Goal: Task Accomplishment & Management: Manage account settings

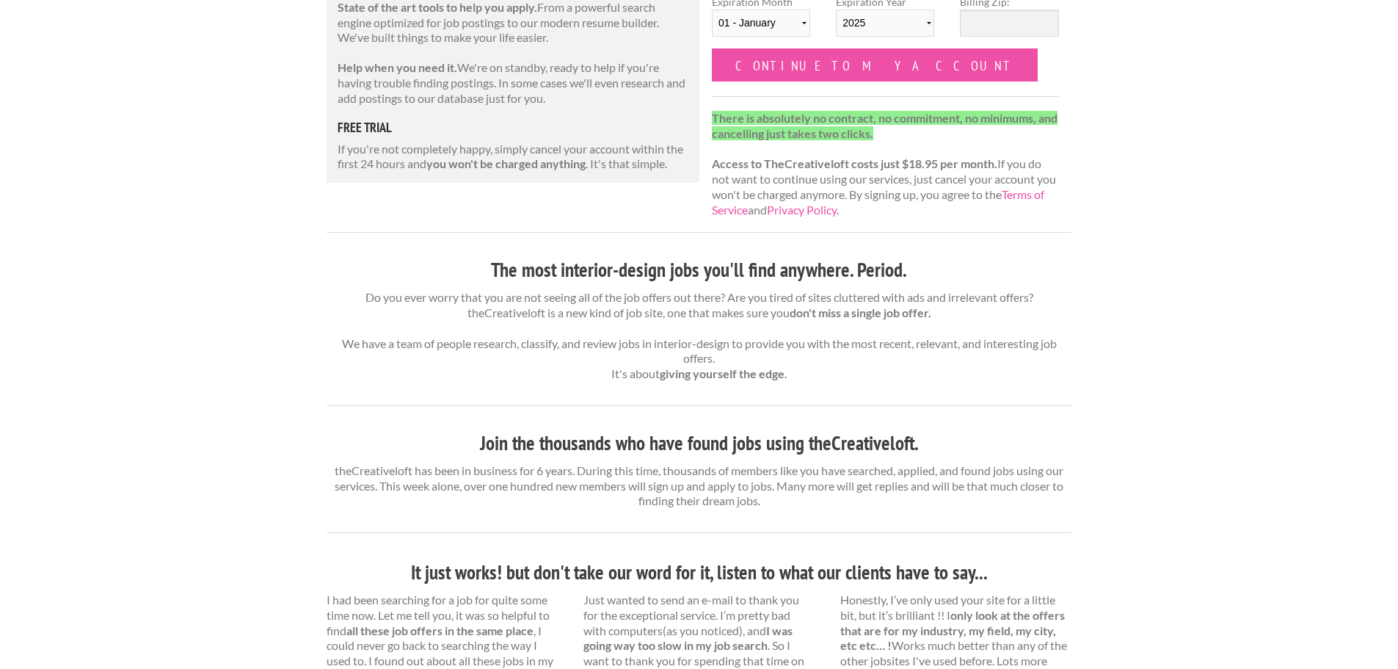
scroll to position [73, 0]
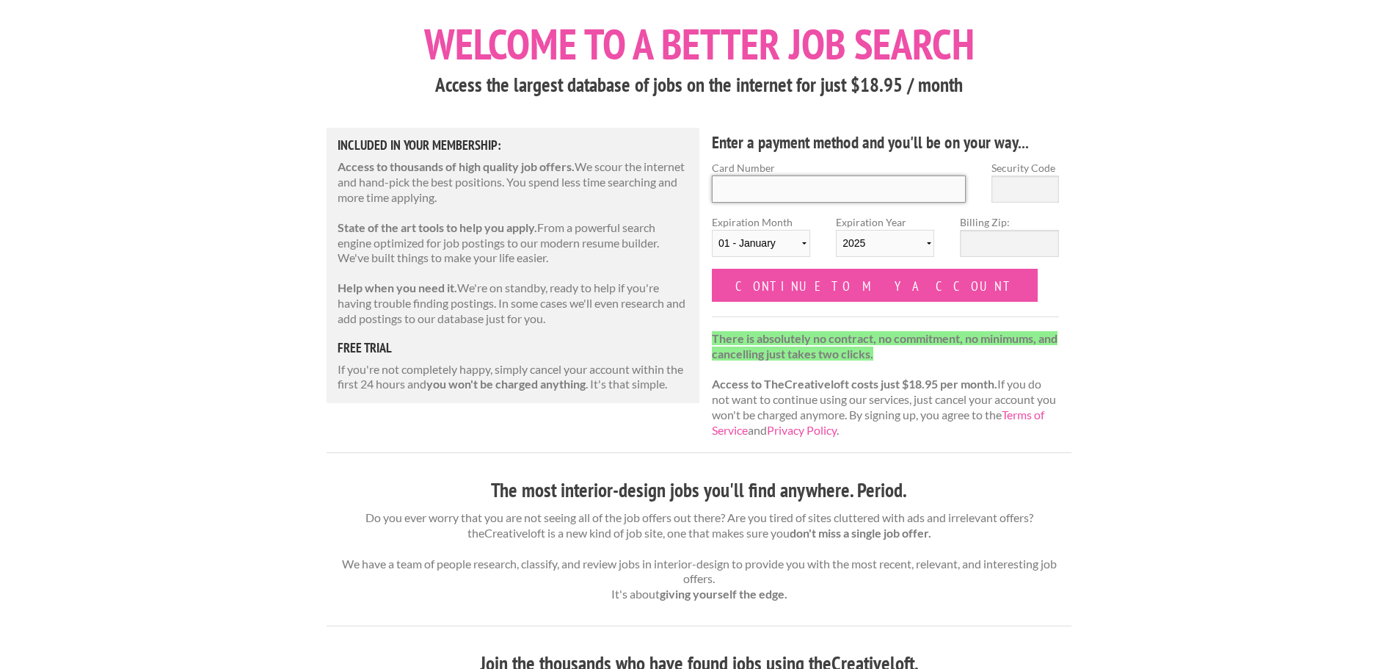
click at [755, 185] on input "Card Number" at bounding box center [839, 188] width 254 height 27
type input "4818690713199760"
type input "389"
select select "10"
select select "2026"
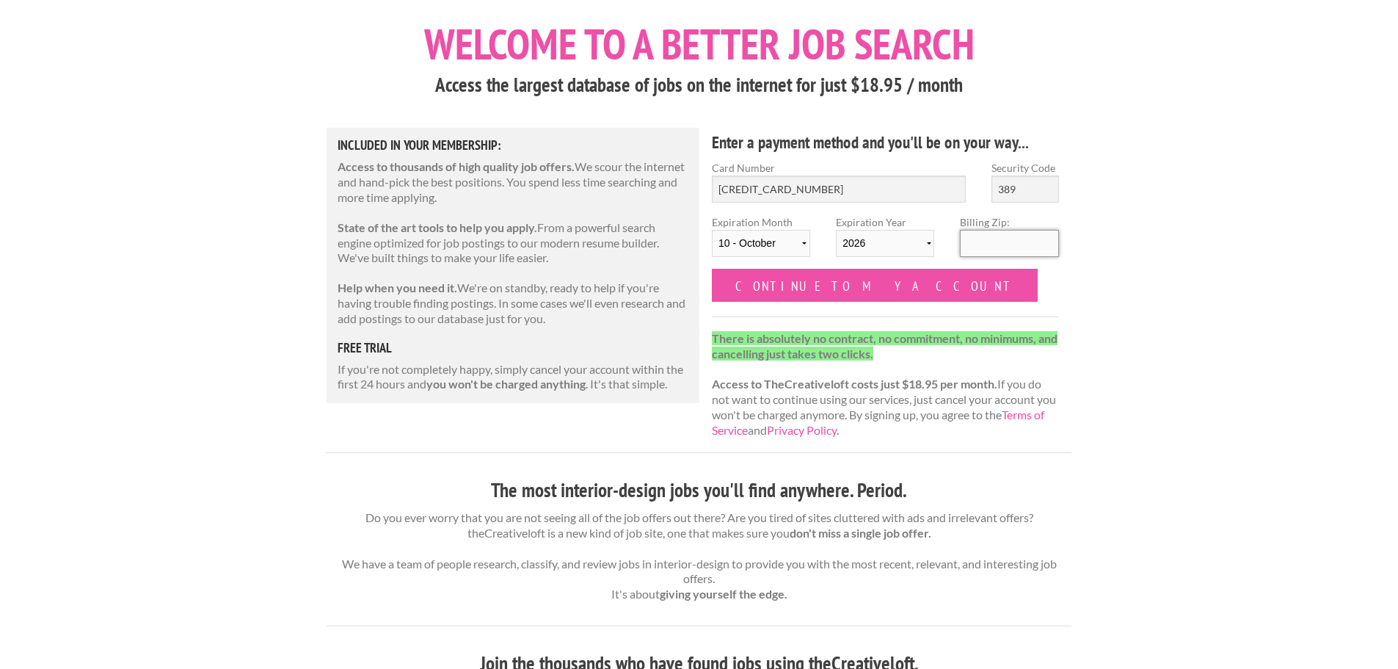
click at [1003, 240] on input "Billing Zip:" at bounding box center [1009, 243] width 98 height 27
type input "70769"
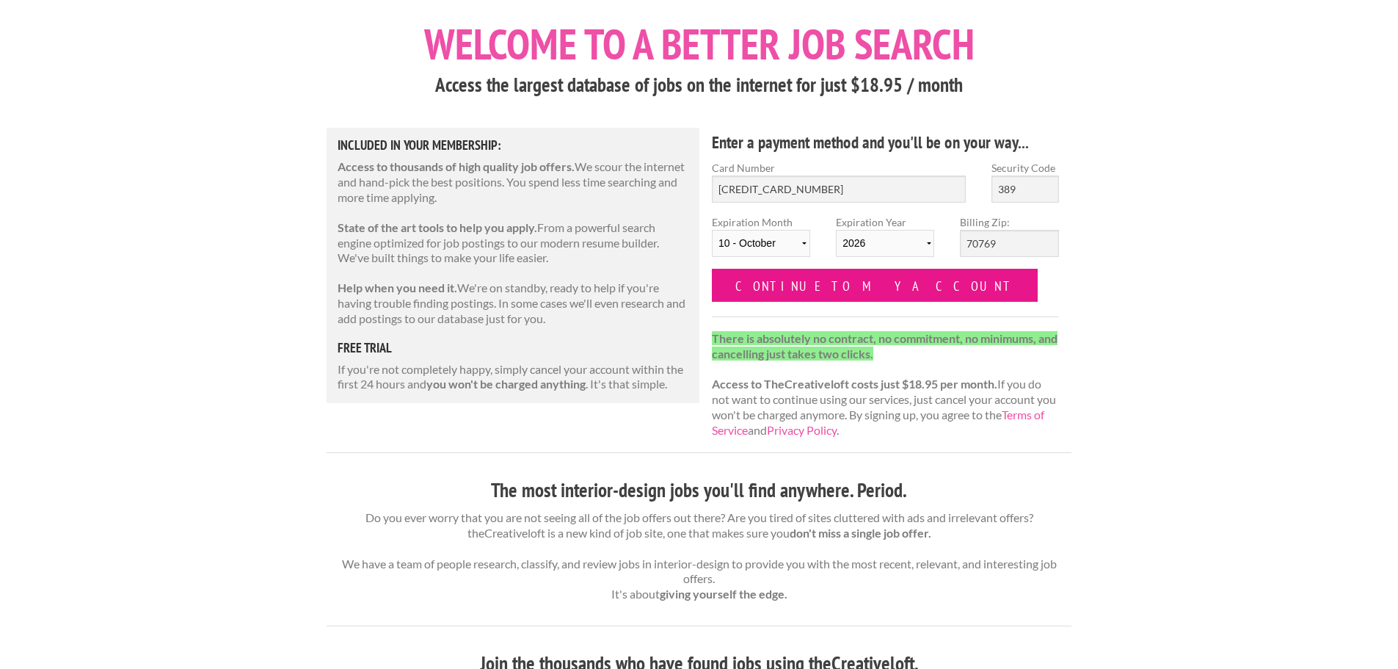
click at [815, 290] on input "Continue to my account" at bounding box center [875, 285] width 326 height 33
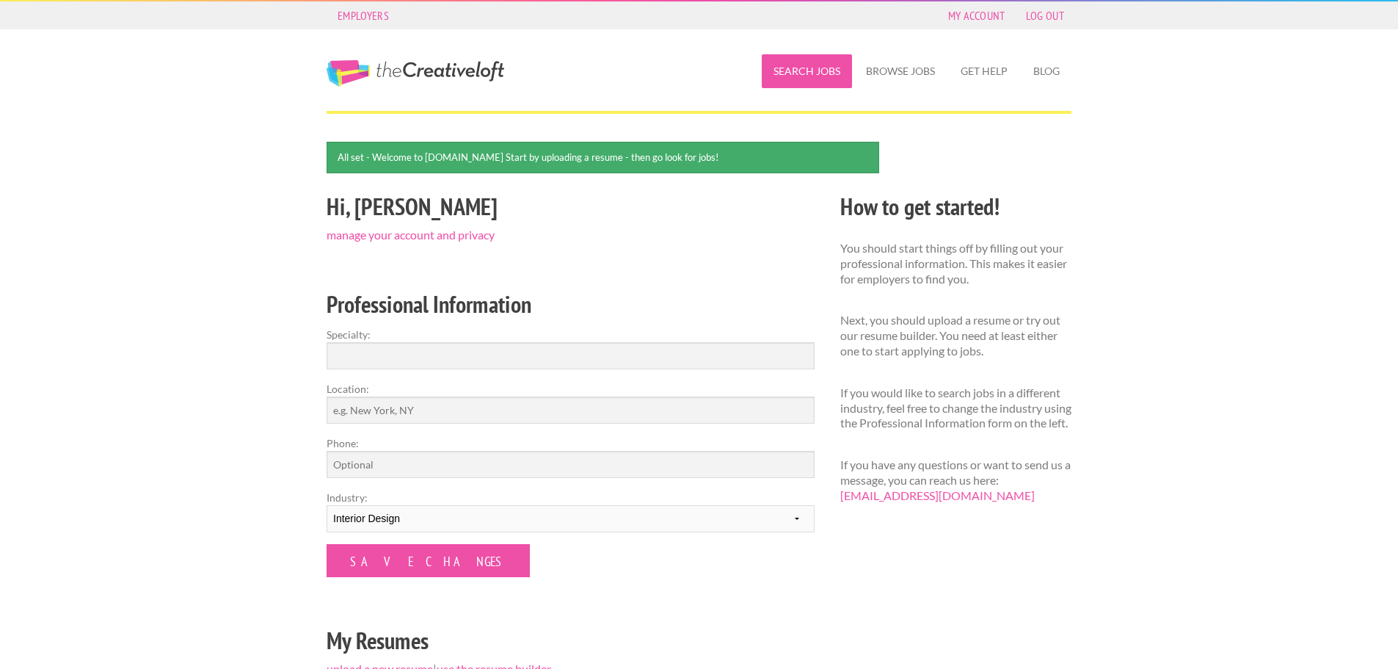
click at [801, 71] on link "Search Jobs" at bounding box center [807, 71] width 90 height 34
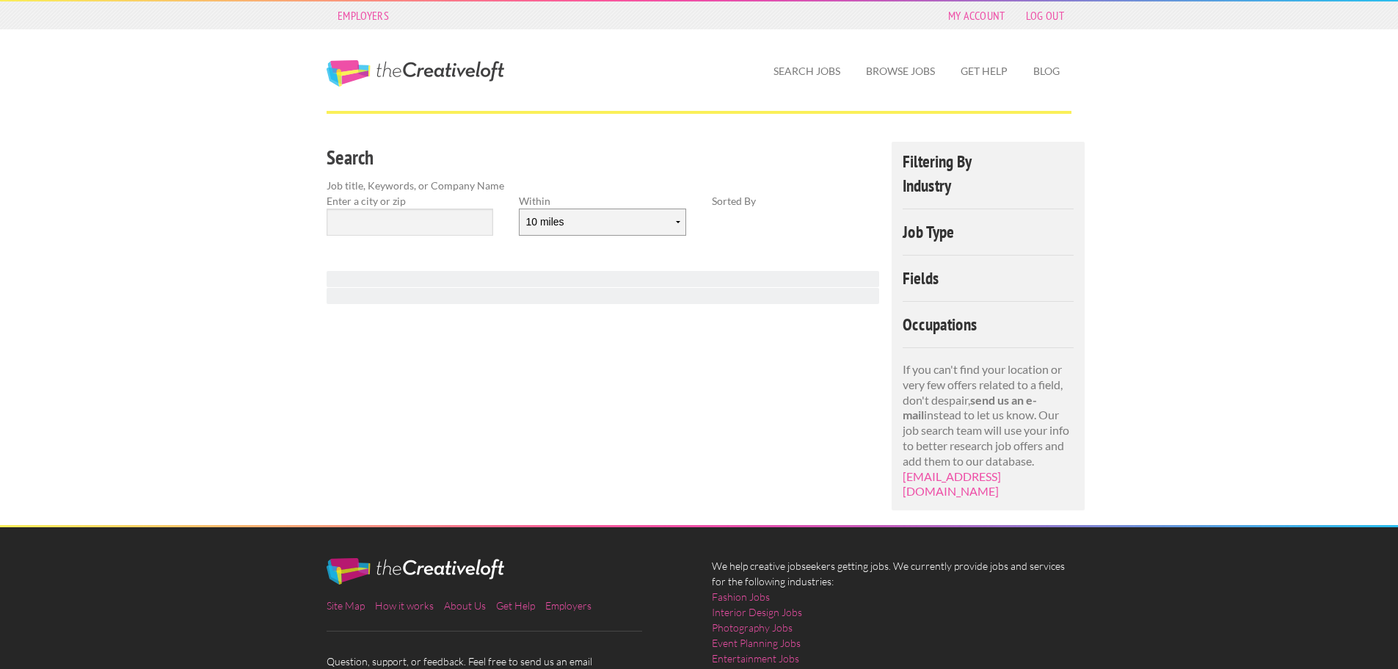
click at [552, 218] on select "10 miles 20 miles 50 miles 100 miles 200 miles 300 miles 400 miles 500 miles" at bounding box center [602, 221] width 167 height 27
select select "50"
click at [519, 208] on select "10 miles 20 miles 50 miles 100 miles 200 miles 300 miles 400 miles 500 miles" at bounding box center [602, 221] width 167 height 27
click at [407, 222] on input "text" at bounding box center [410, 221] width 167 height 27
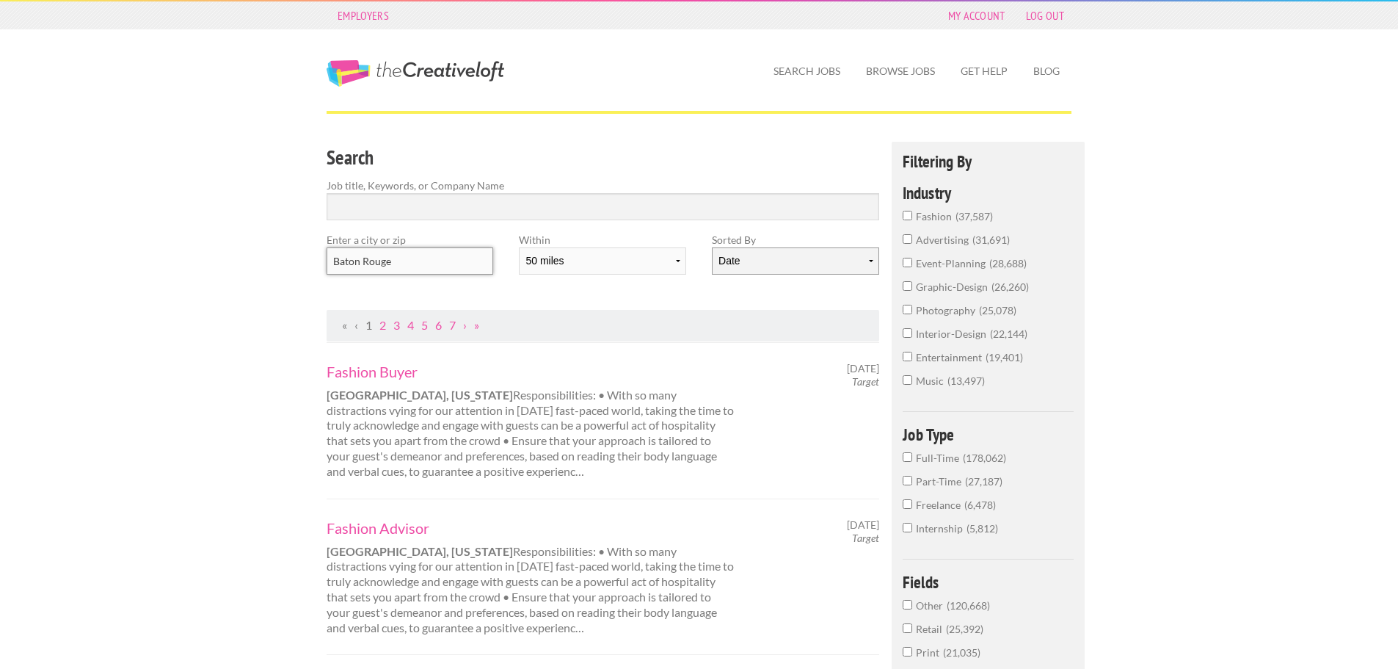
type input "Baton Rouge"
click at [799, 262] on select "Date Relevance" at bounding box center [795, 260] width 167 height 27
select select "jobs"
click at [712, 247] on select "Date Relevance" at bounding box center [795, 260] width 167 height 27
click at [432, 252] on input "Baton Rouge" at bounding box center [410, 260] width 167 height 27
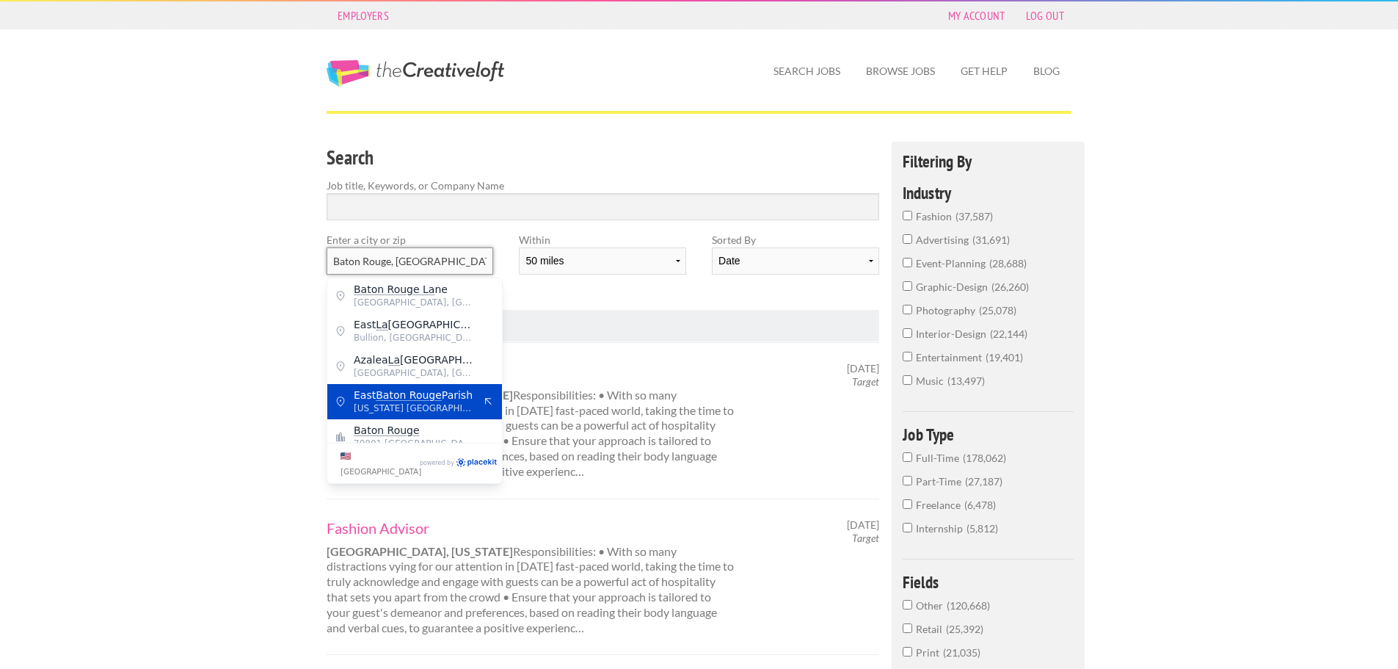
scroll to position [12, 0]
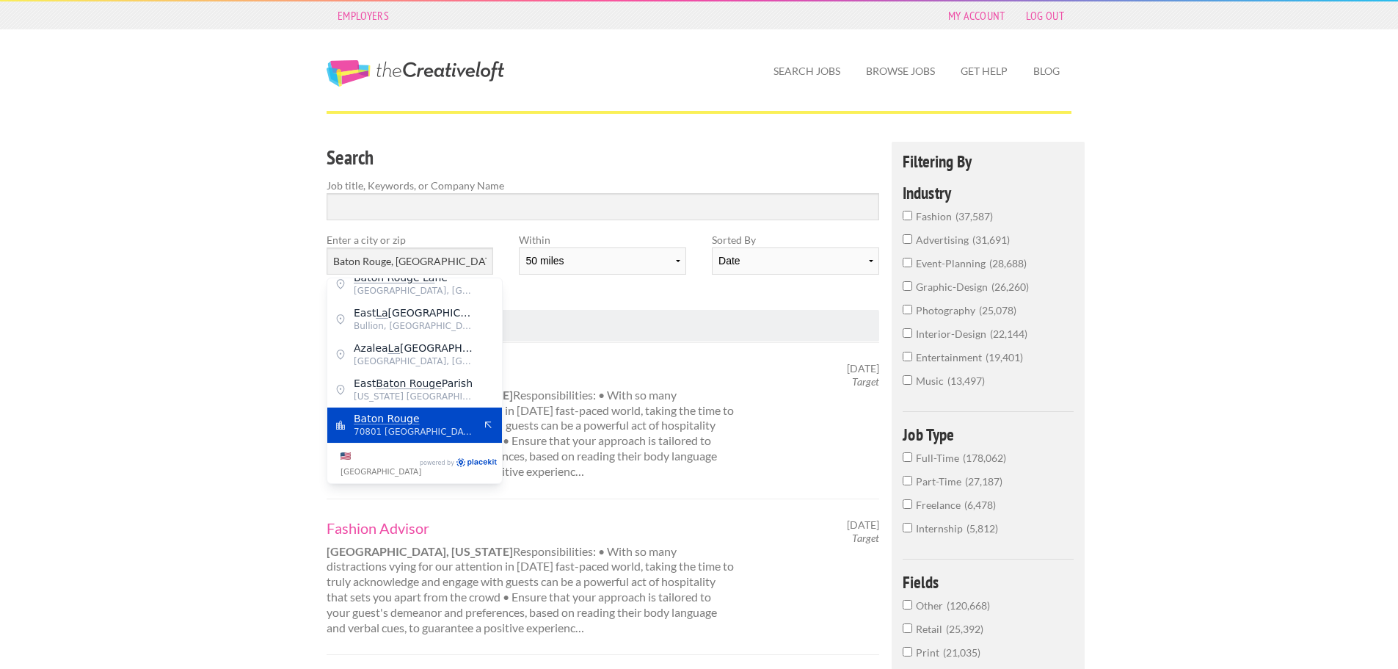
click at [416, 414] on span "Baton Rouge" at bounding box center [414, 418] width 120 height 13
type input "Baton Rouge"
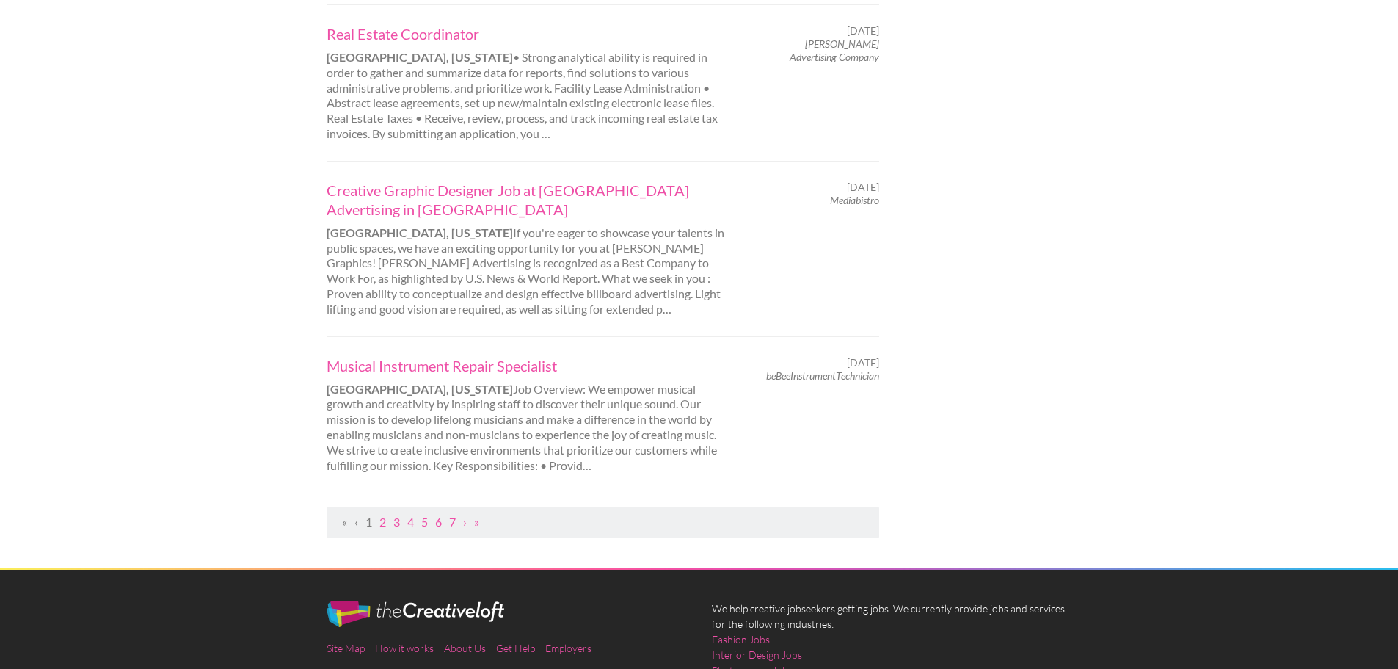
scroll to position [1394, 0]
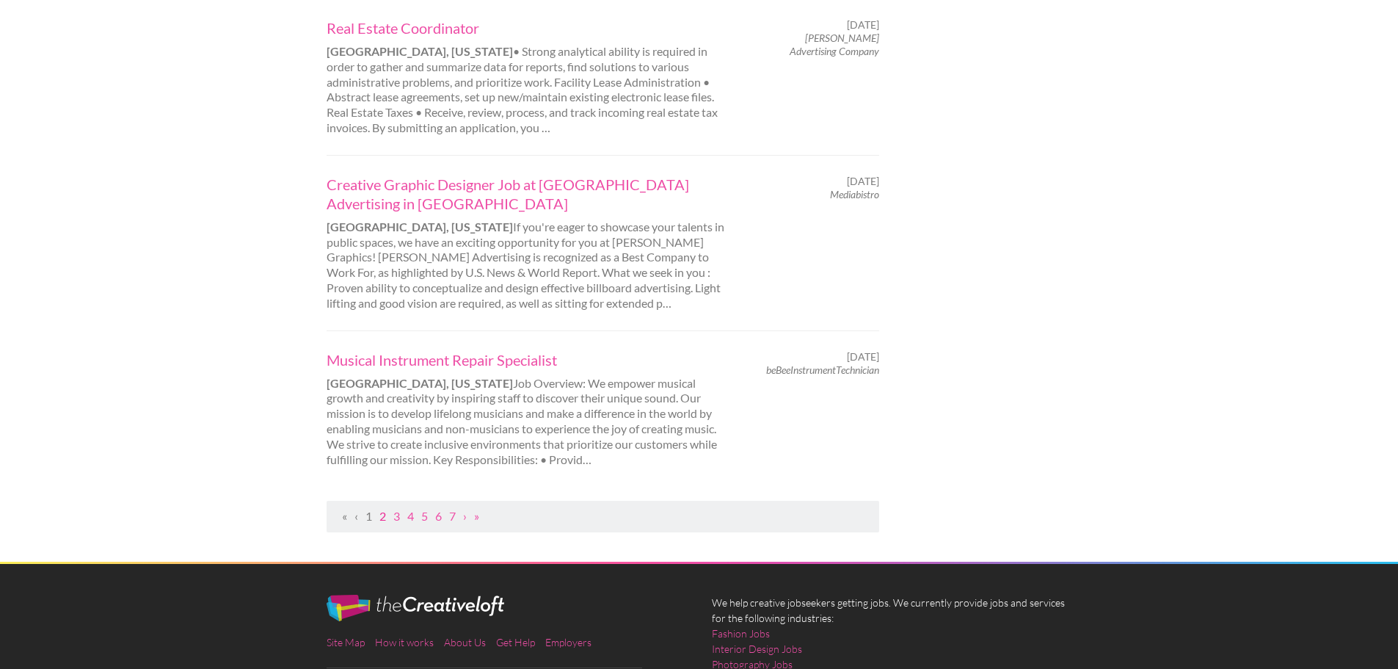
click at [384, 514] on link "2" at bounding box center [382, 516] width 7 height 14
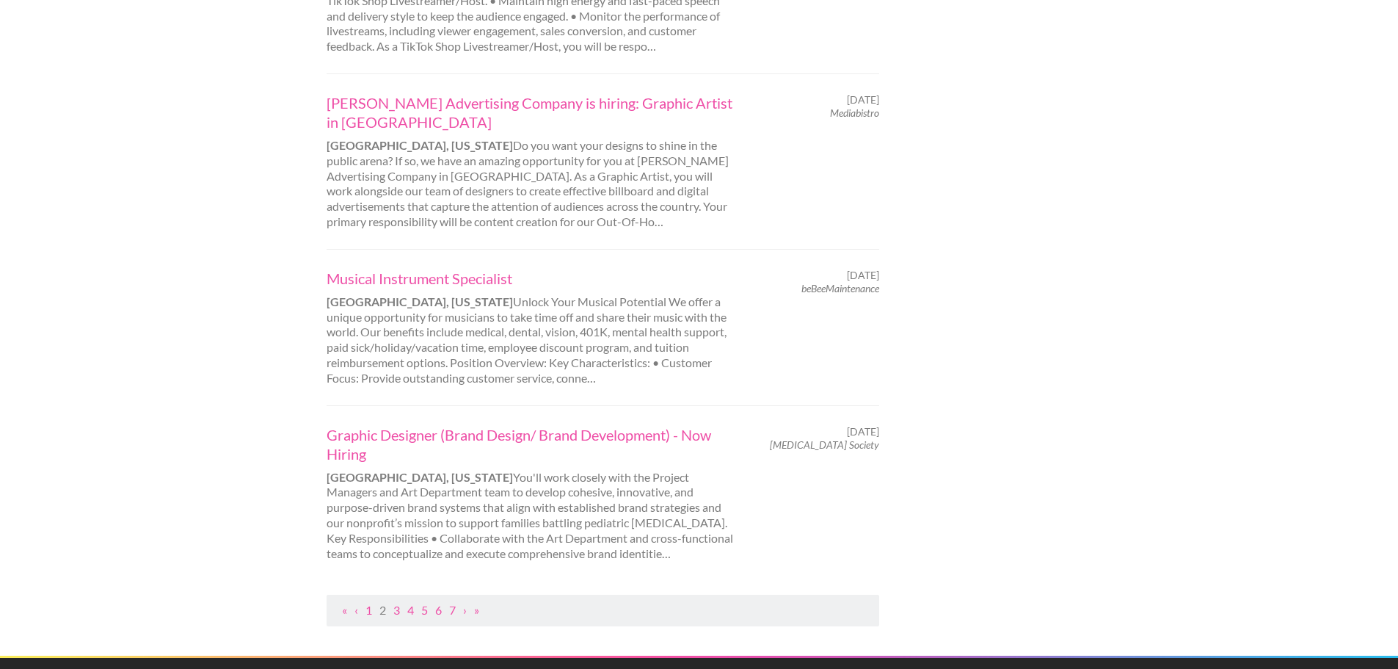
scroll to position [1394, 0]
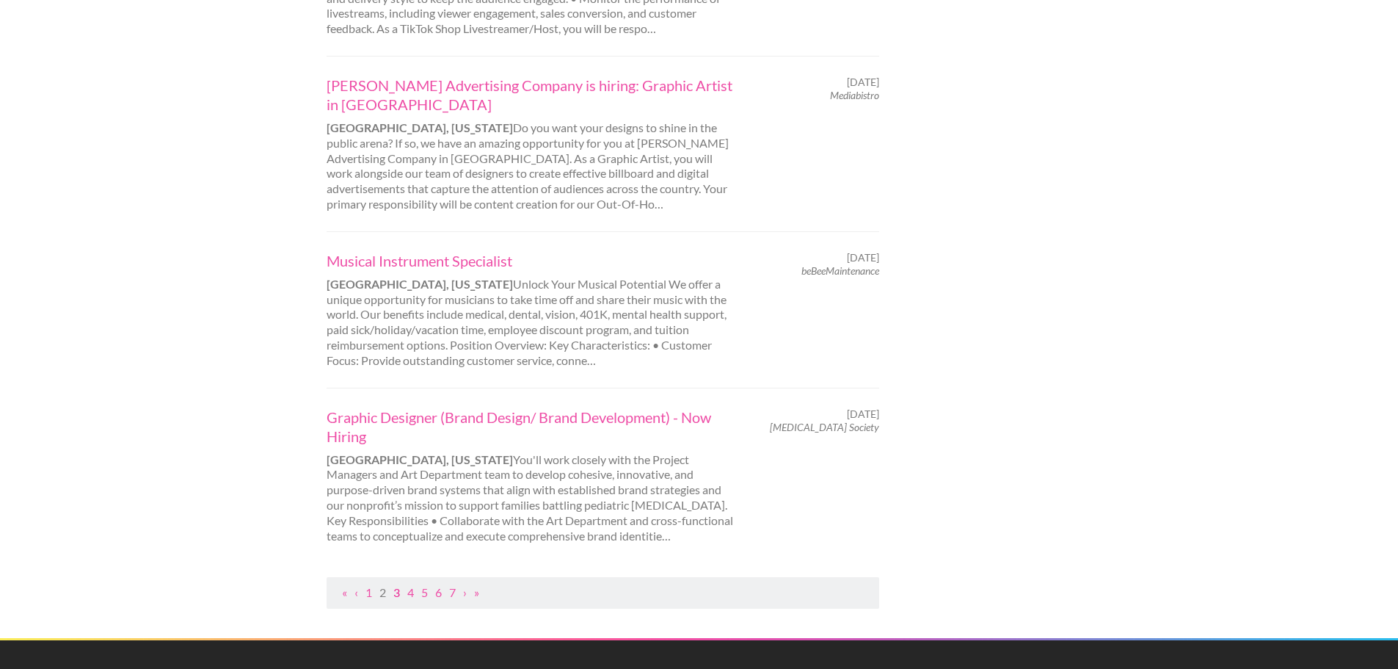
click at [395, 585] on link "3" at bounding box center [396, 592] width 7 height 14
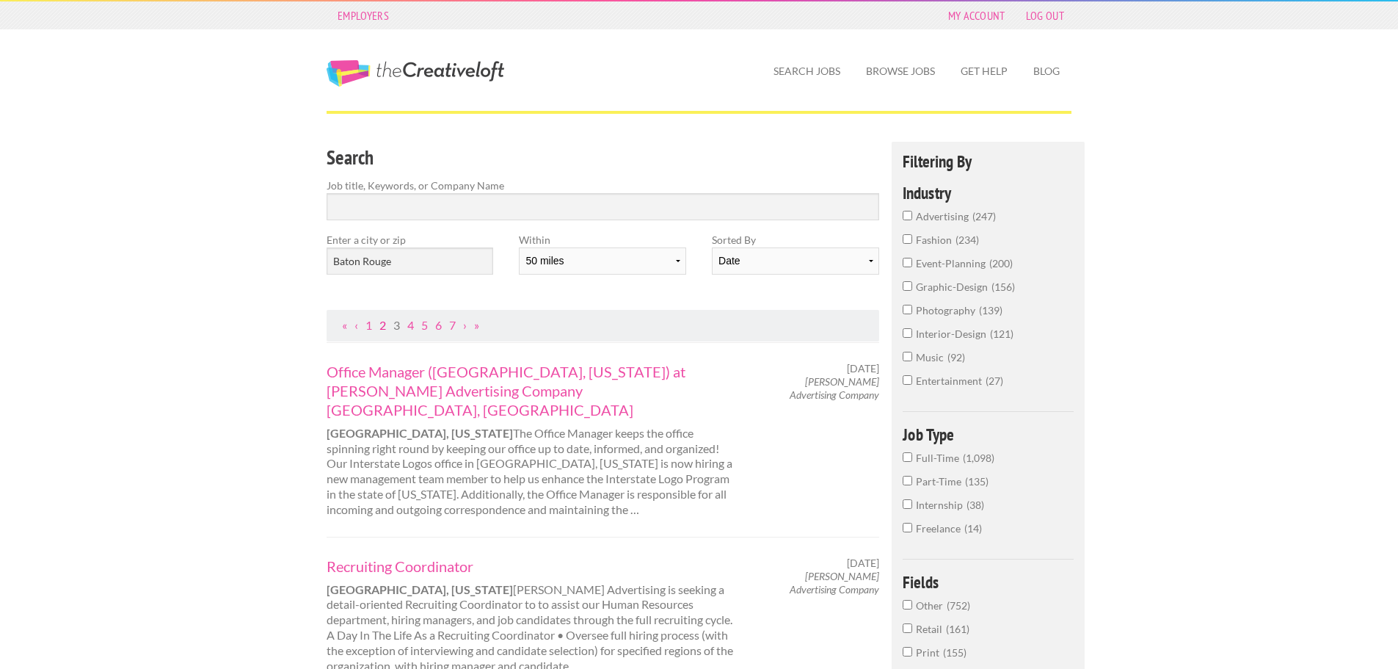
click at [382, 328] on link "2" at bounding box center [382, 325] width 7 height 14
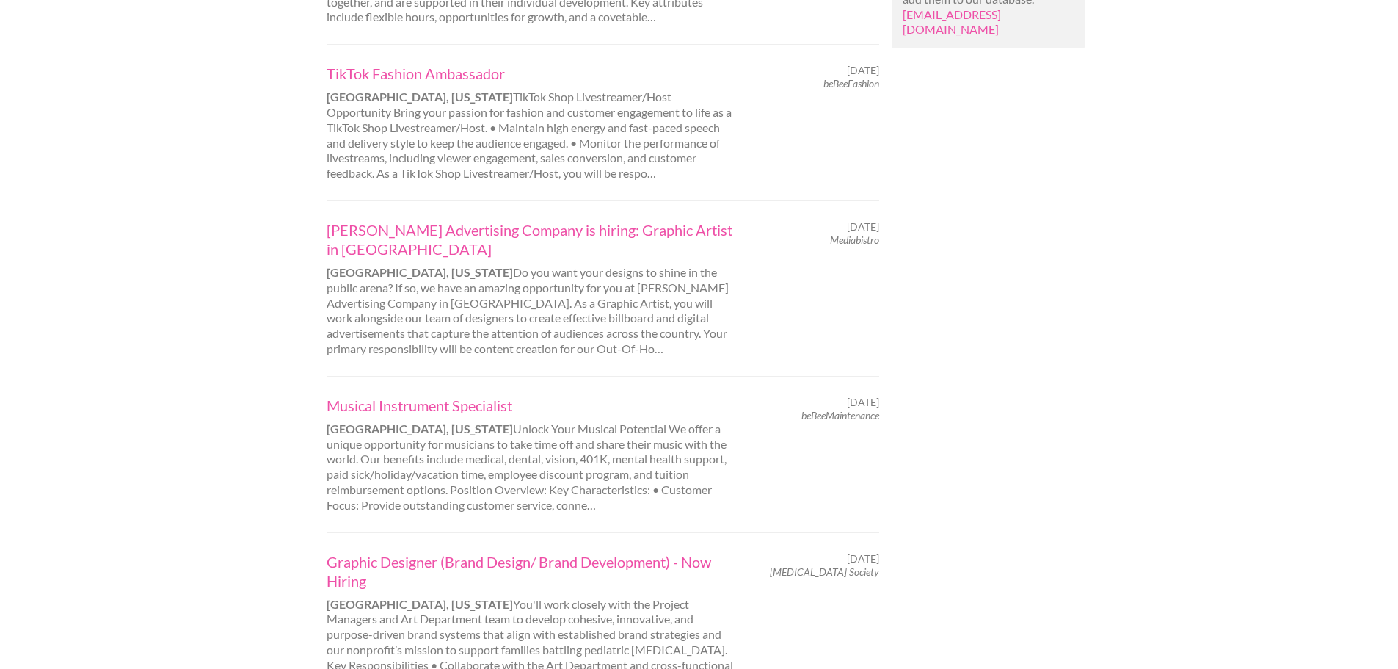
scroll to position [1468, 0]
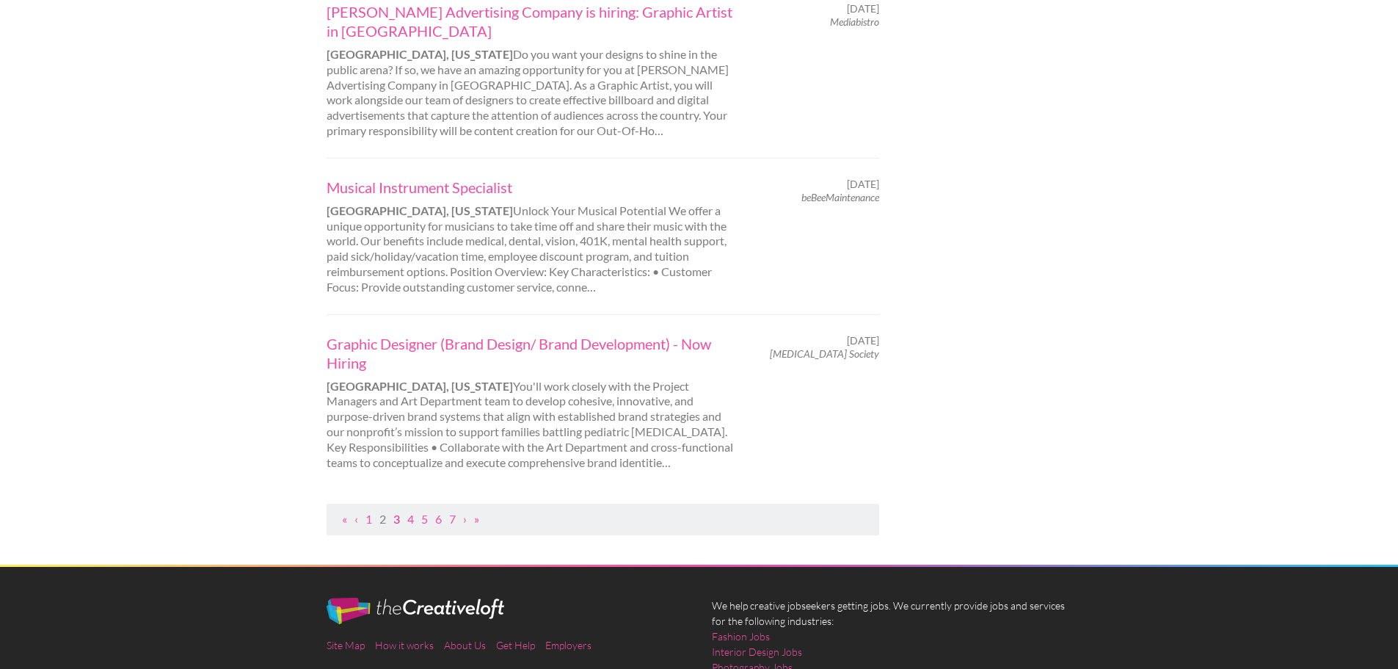
click at [397, 512] on link "3" at bounding box center [396, 519] width 7 height 14
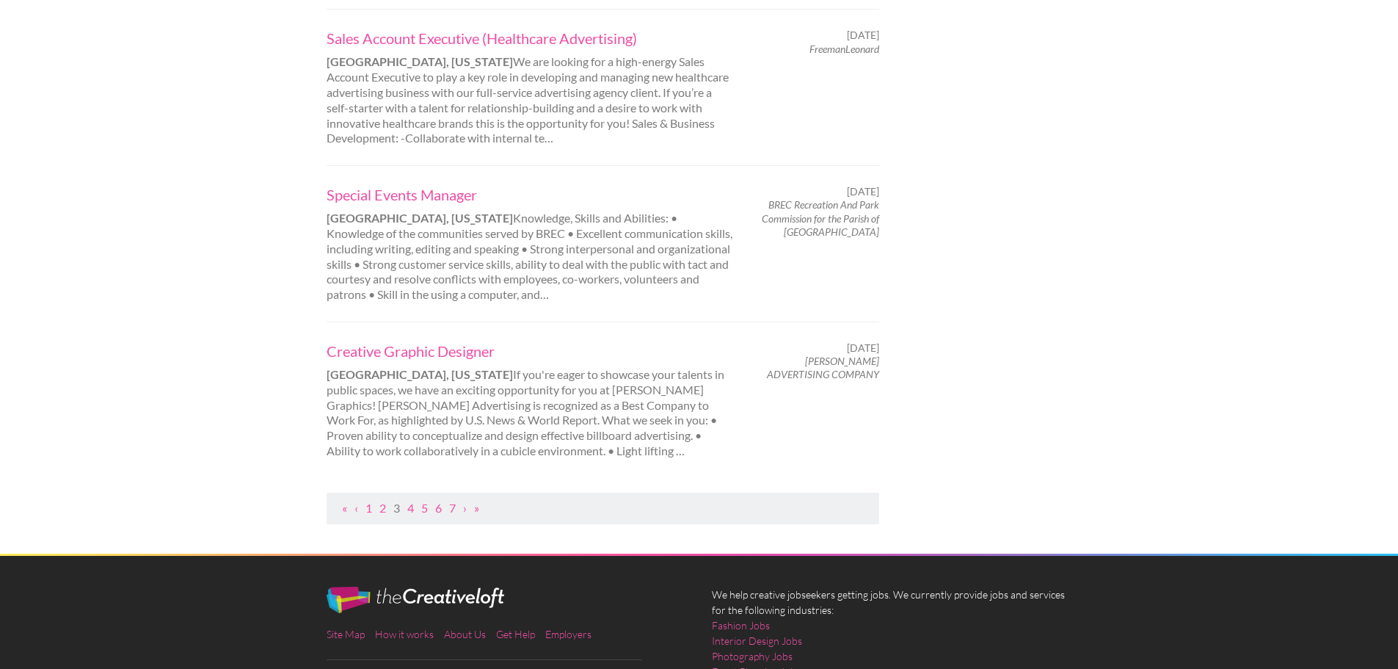
scroll to position [0, 0]
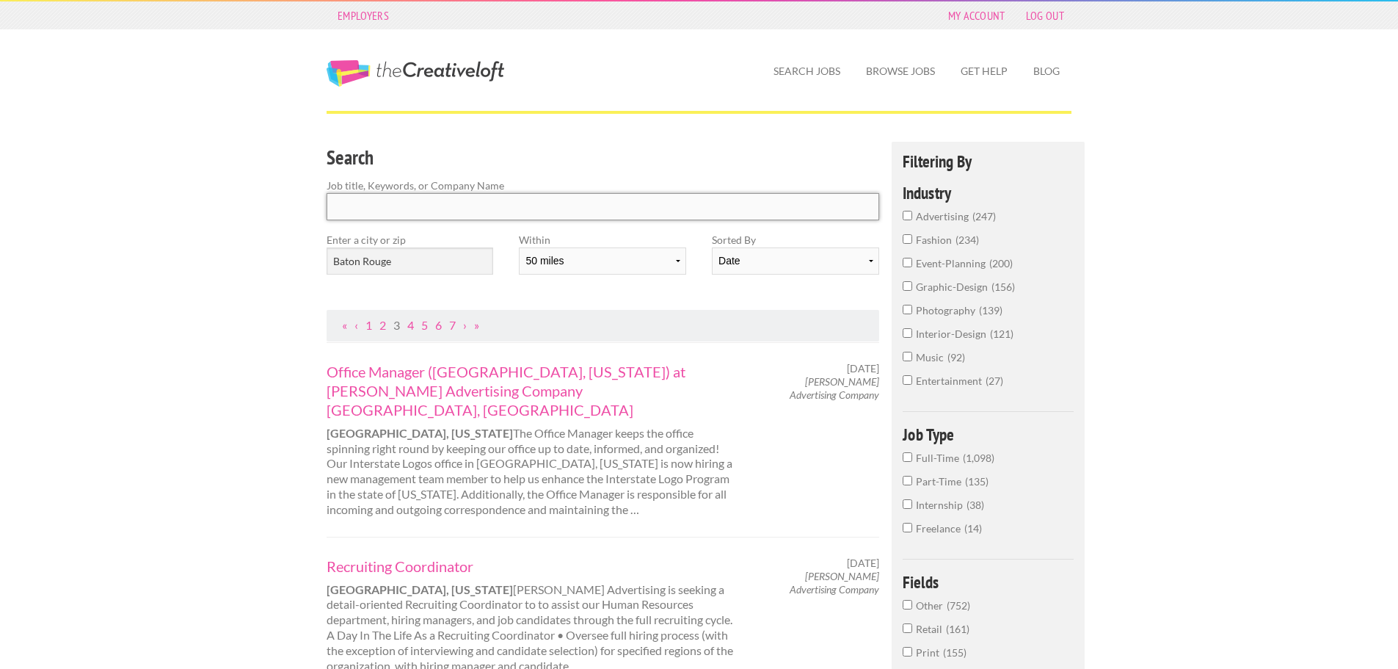
click at [382, 203] on input "Search" at bounding box center [603, 206] width 553 height 27
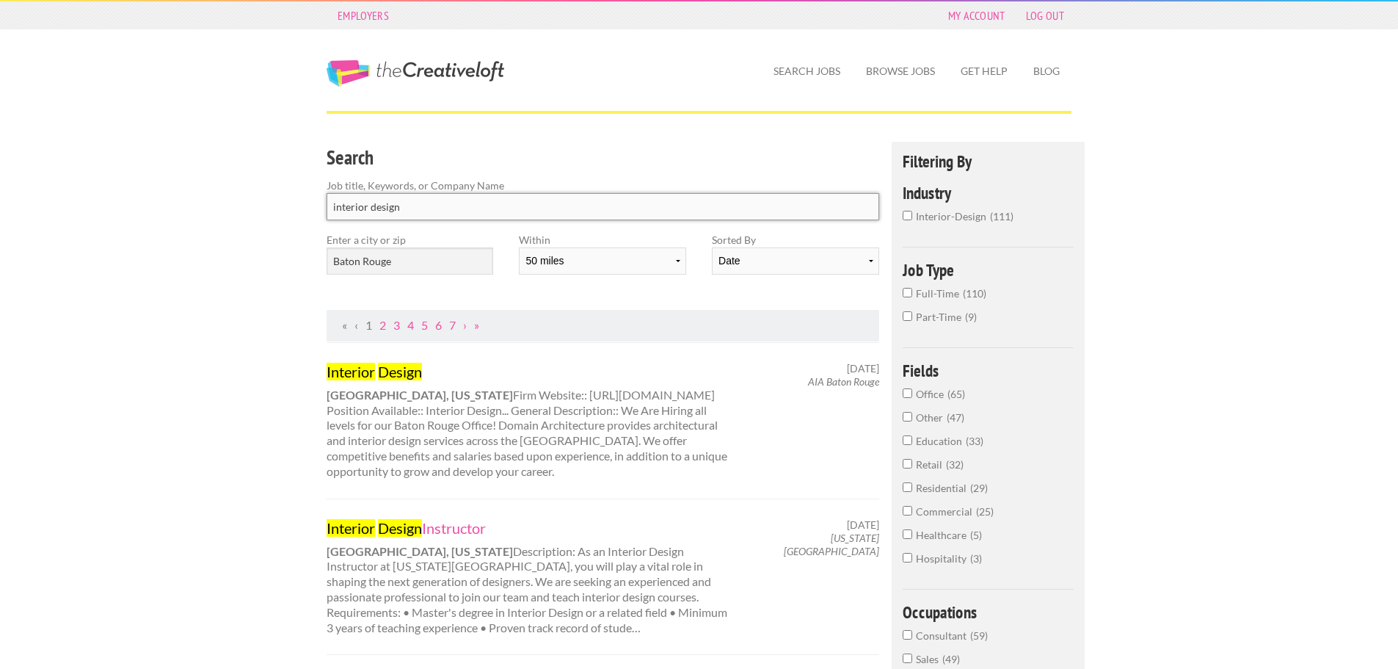
type input "interior design"
click button "submit" at bounding box center [0, 0] width 0 height 0
click at [536, 200] on input "interior design" at bounding box center [603, 206] width 553 height 27
click button "submit" at bounding box center [0, 0] width 0 height 0
click at [413, 447] on div "Interior Design Baton Rouge, Louisiana Firm Website:: http://www.domain-dsgn.co…" at bounding box center [531, 420] width 434 height 117
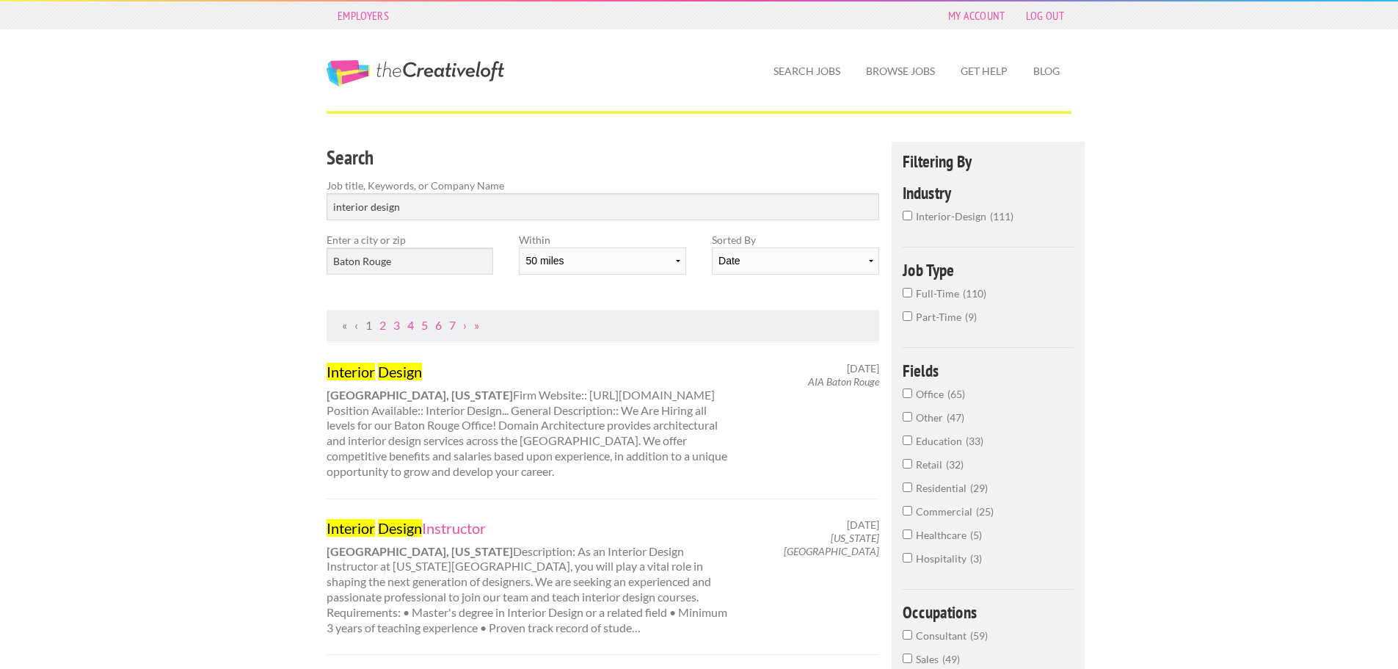
click at [399, 376] on mark "Design" at bounding box center [400, 372] width 44 height 18
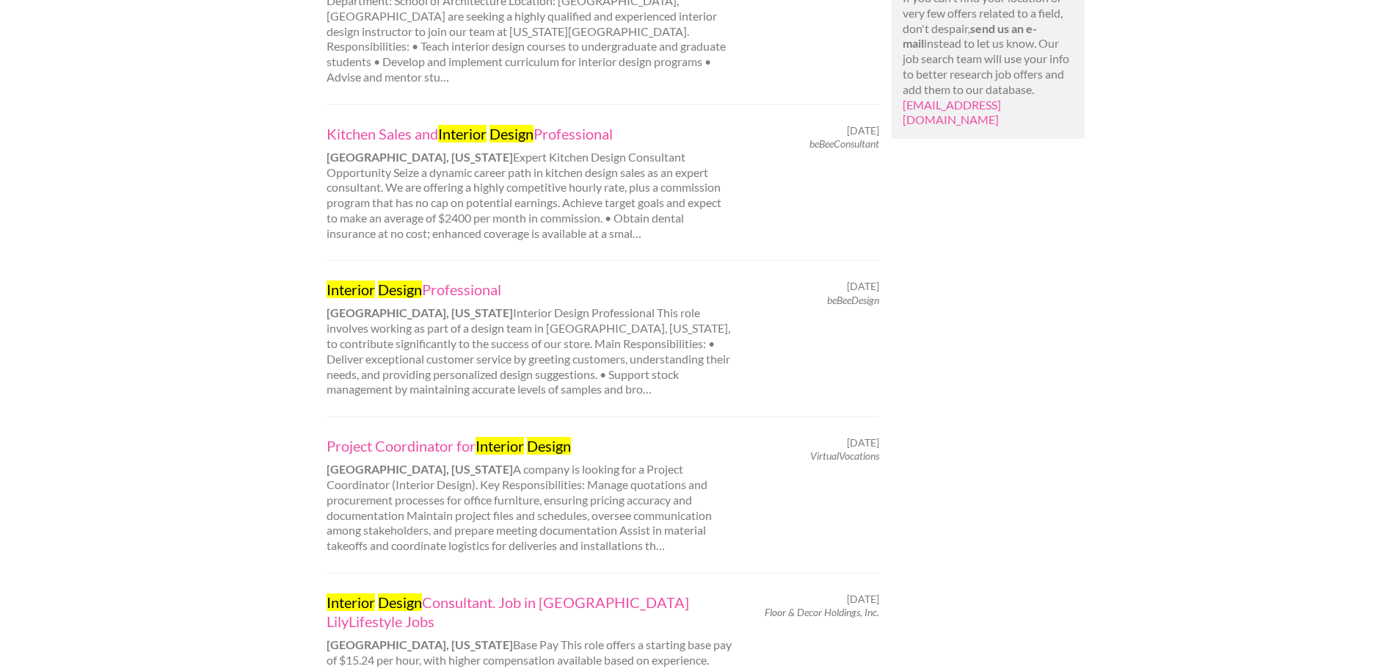
scroll to position [954, 0]
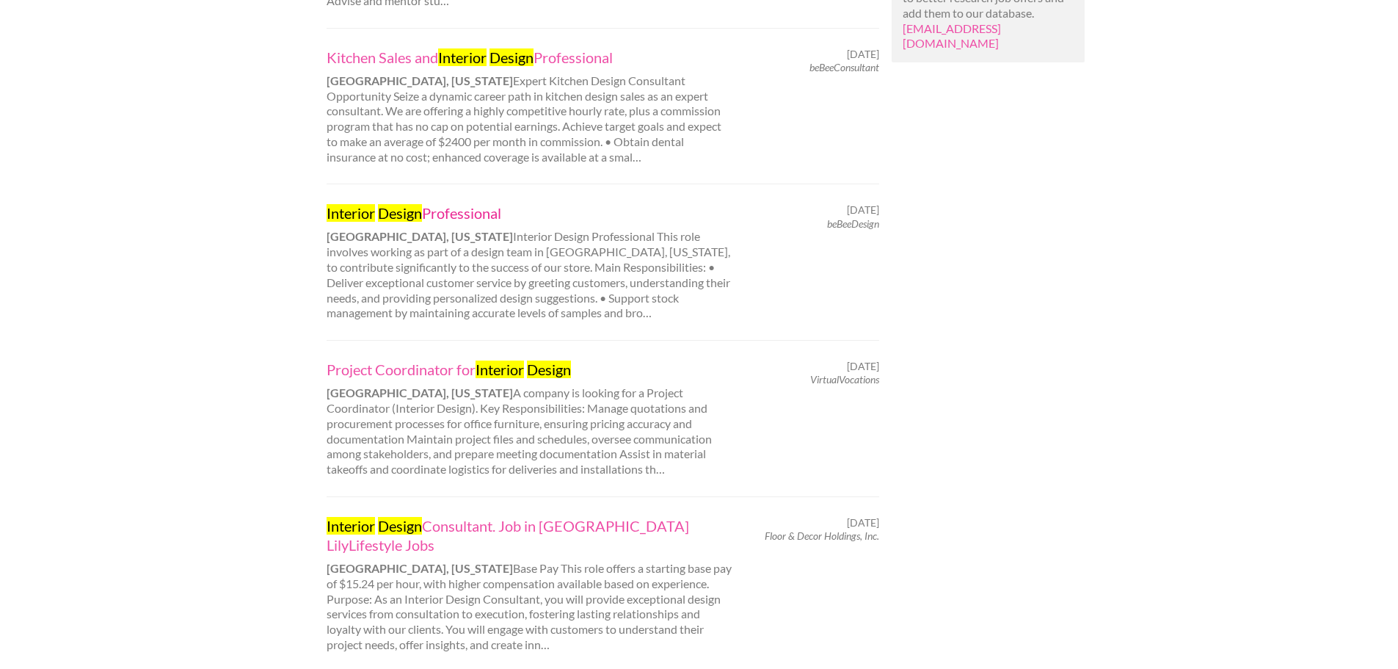
click at [360, 204] on mark "Interior" at bounding box center [351, 213] width 48 height 18
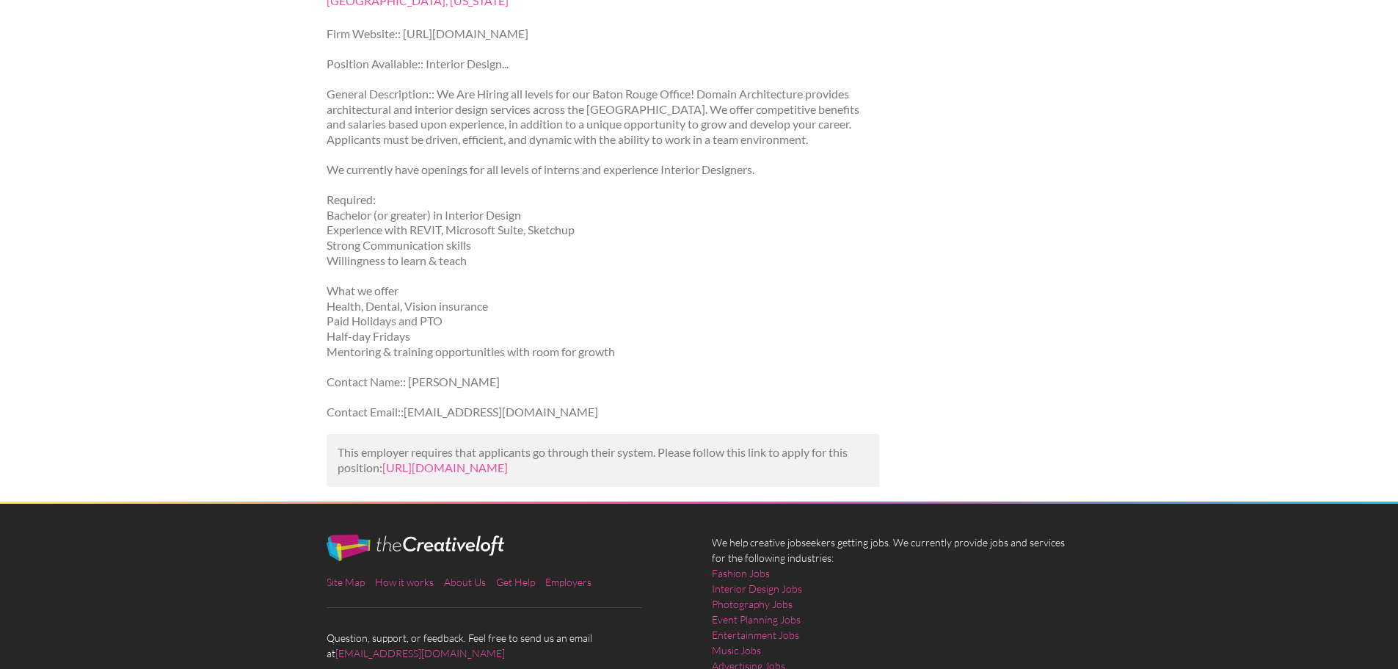
scroll to position [220, 0]
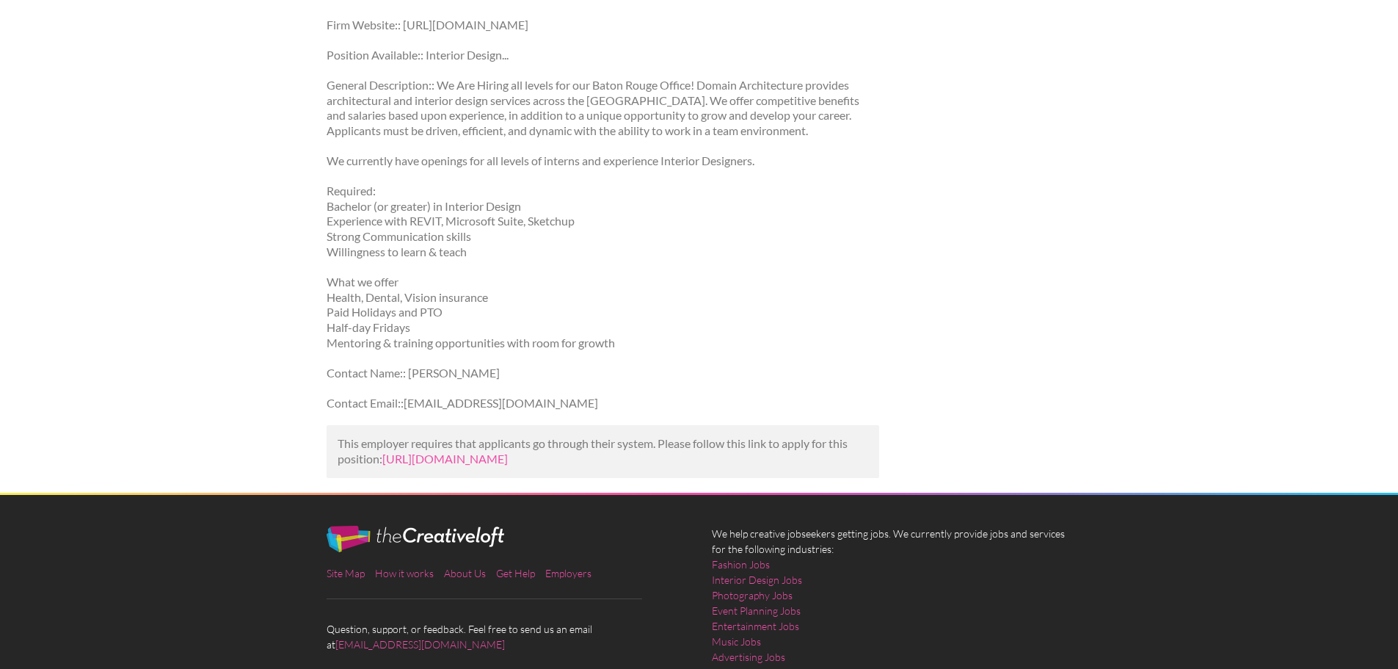
drag, startPoint x: 525, startPoint y: 27, endPoint x: 404, endPoint y: 27, distance: 121.8
click at [404, 27] on p "Firm Website:: http://www.domain-dsgn.com/" at bounding box center [603, 25] width 553 height 15
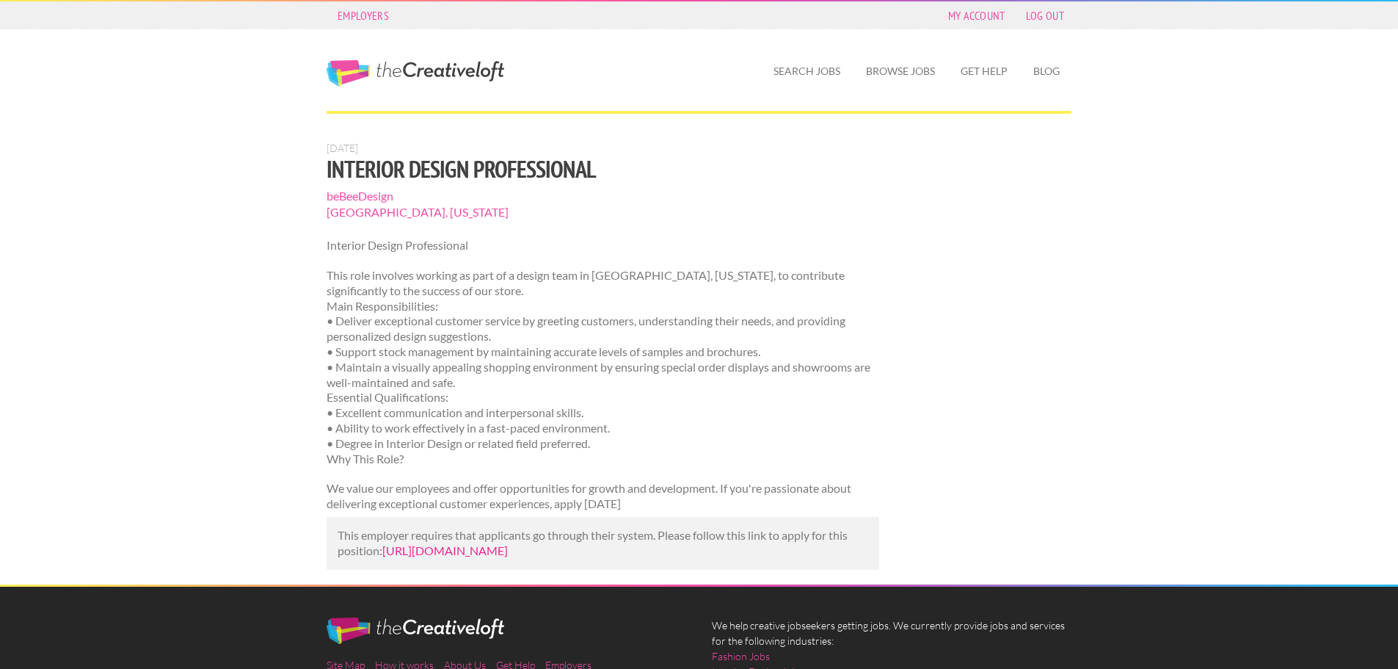
click at [466, 553] on link "[URL][DOMAIN_NAME]" at bounding box center [444, 550] width 125 height 14
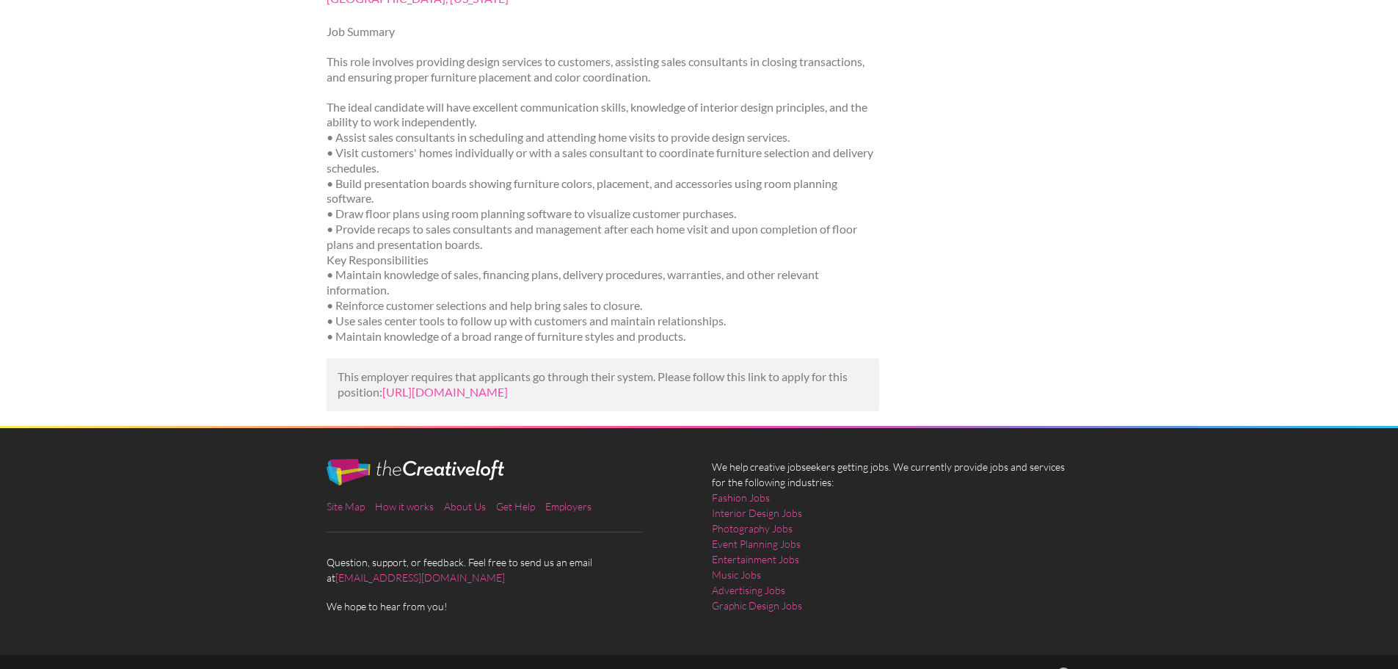
scroll to position [220, 0]
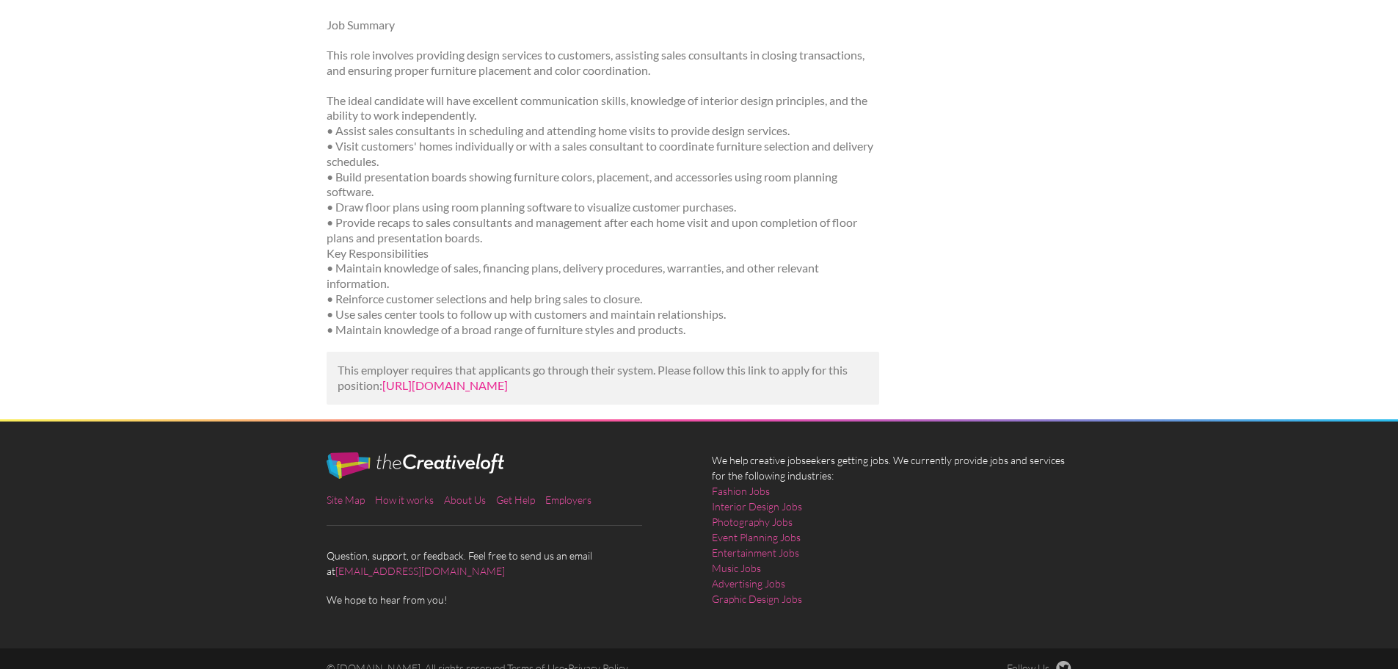
click at [456, 390] on link "[URL][DOMAIN_NAME]" at bounding box center [444, 385] width 125 height 14
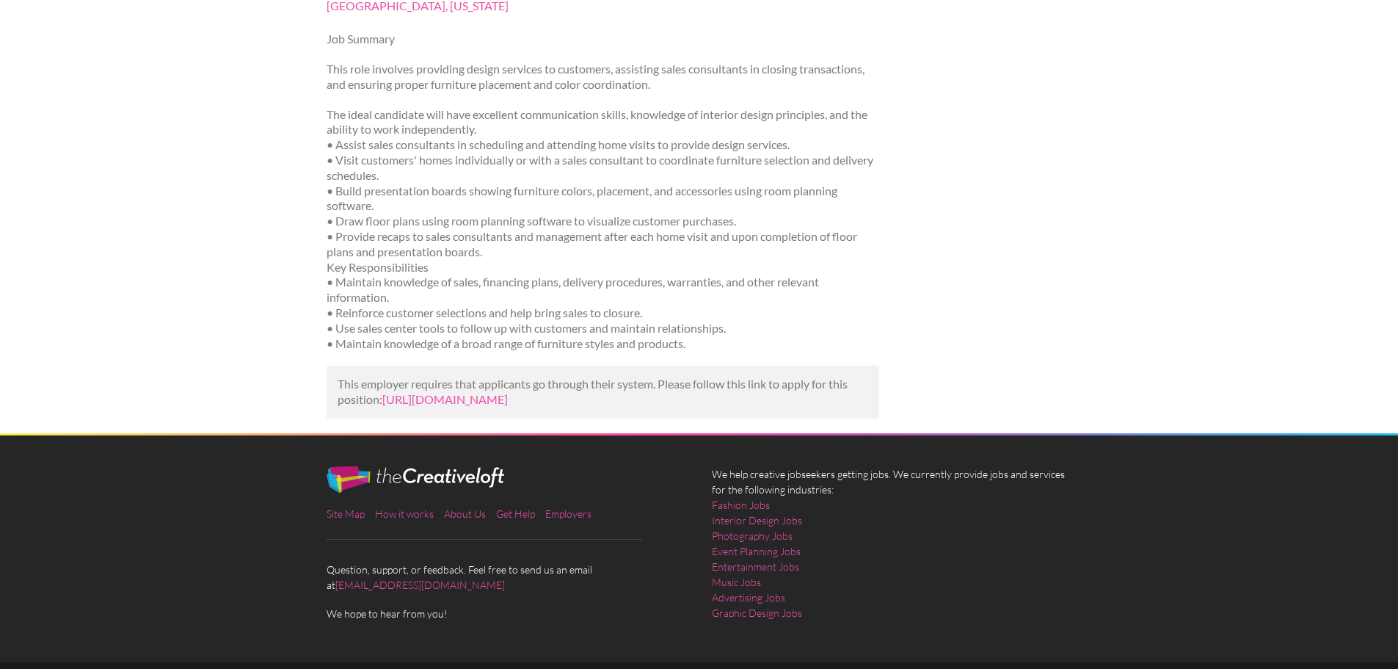
scroll to position [0, 0]
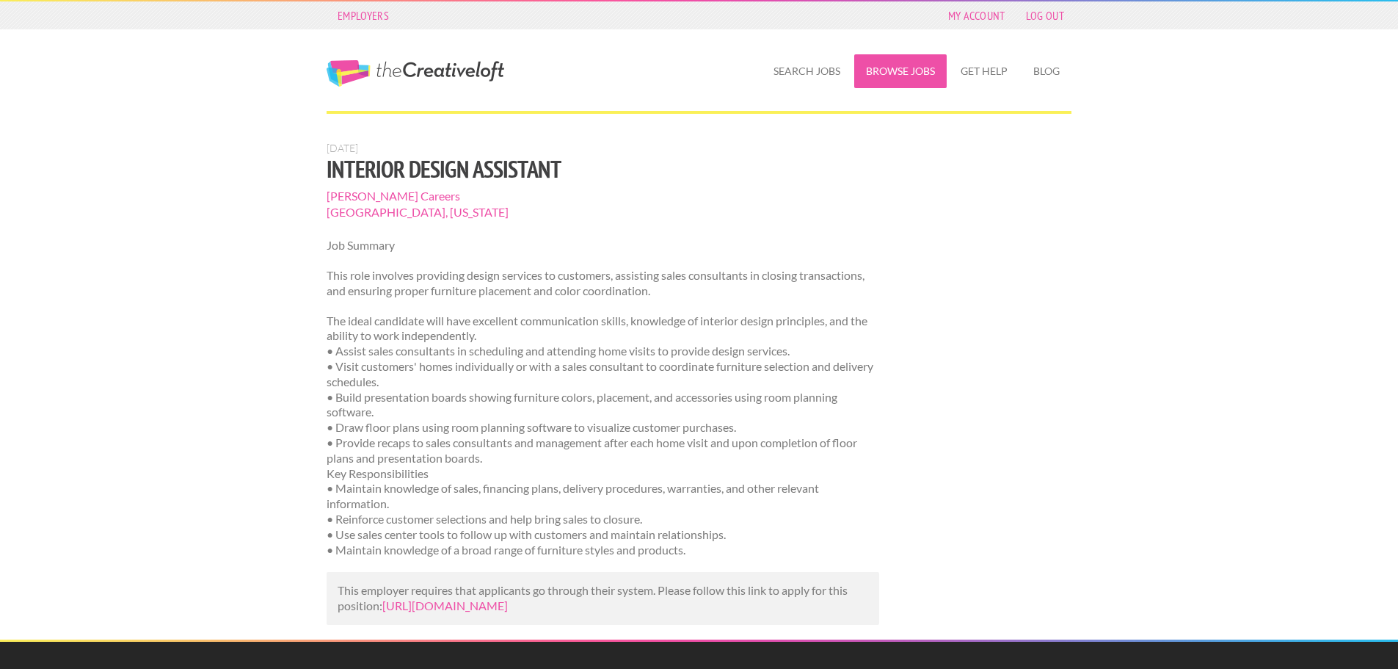
click at [854, 72] on link "Browse Jobs" at bounding box center [900, 71] width 92 height 34
click at [811, 72] on link "Search Jobs" at bounding box center [807, 71] width 90 height 34
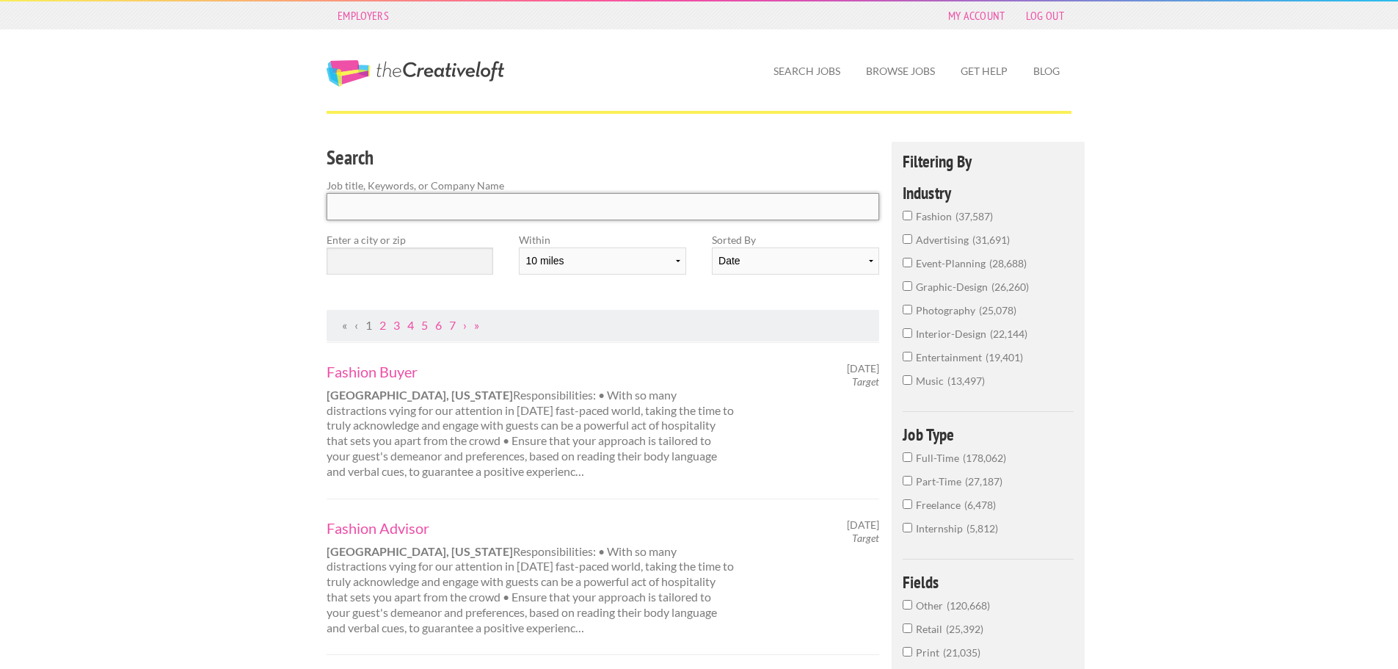
click at [461, 208] on input "Search" at bounding box center [603, 206] width 553 height 27
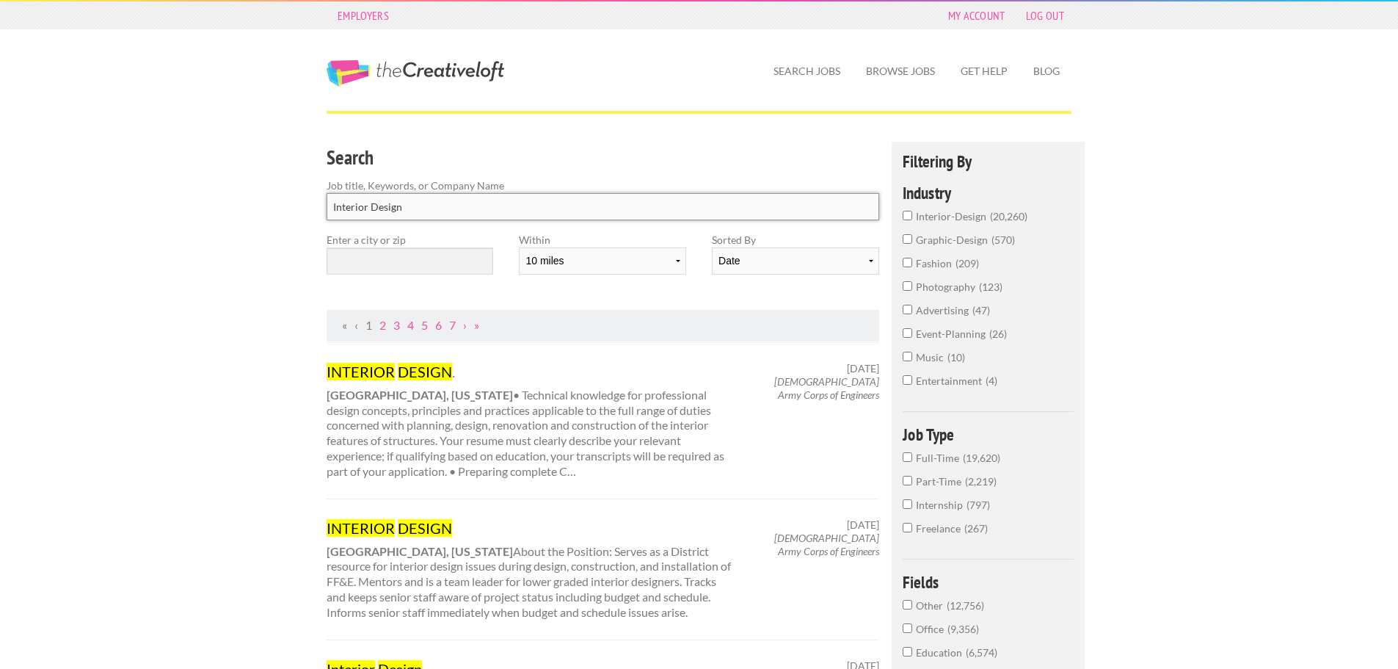
type input "Interior Design"
click at [450, 260] on input "text" at bounding box center [410, 260] width 167 height 27
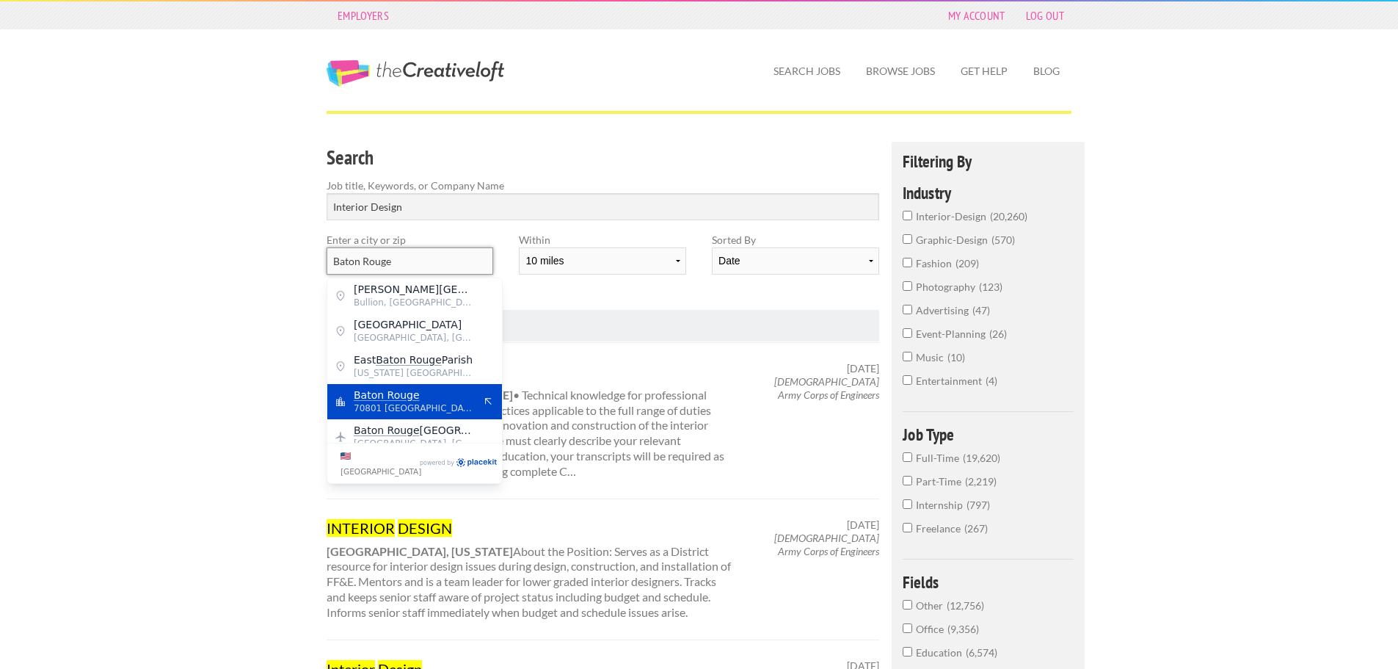
type input "Baton Rouge"
click at [448, 400] on span "Baton Rouge" at bounding box center [414, 394] width 120 height 13
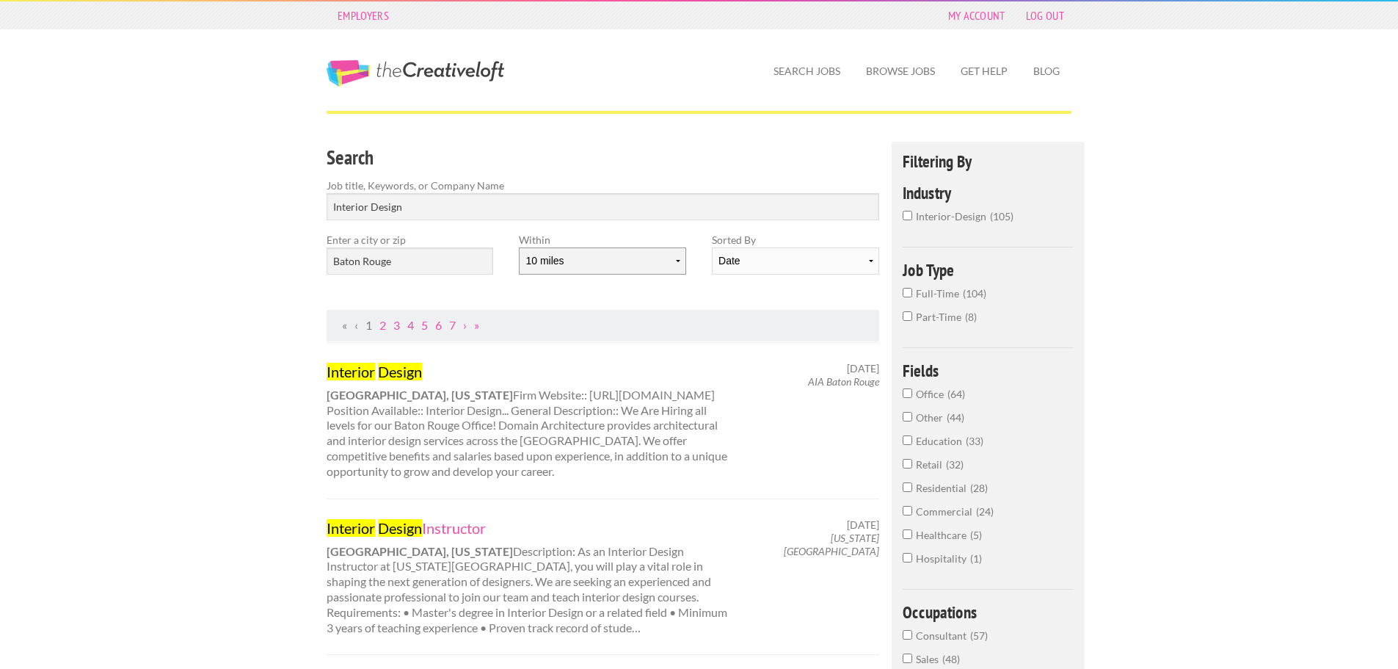
click at [630, 255] on select "10 miles 20 miles 50 miles 100 miles 200 miles 300 miles 400 miles 500 miles" at bounding box center [602, 260] width 167 height 27
select select "50"
click at [519, 247] on select "10 miles 20 miles 50 miles 100 miles 200 miles 300 miles 400 miles 500 miles" at bounding box center [602, 260] width 167 height 27
click at [649, 285] on div "Within 10 miles 20 miles 50 miles 100 miles 200 miles 300 miles 400 miles 500 m…" at bounding box center [602, 259] width 192 height 54
click at [743, 263] on select "Date Relevance" at bounding box center [795, 260] width 167 height 27
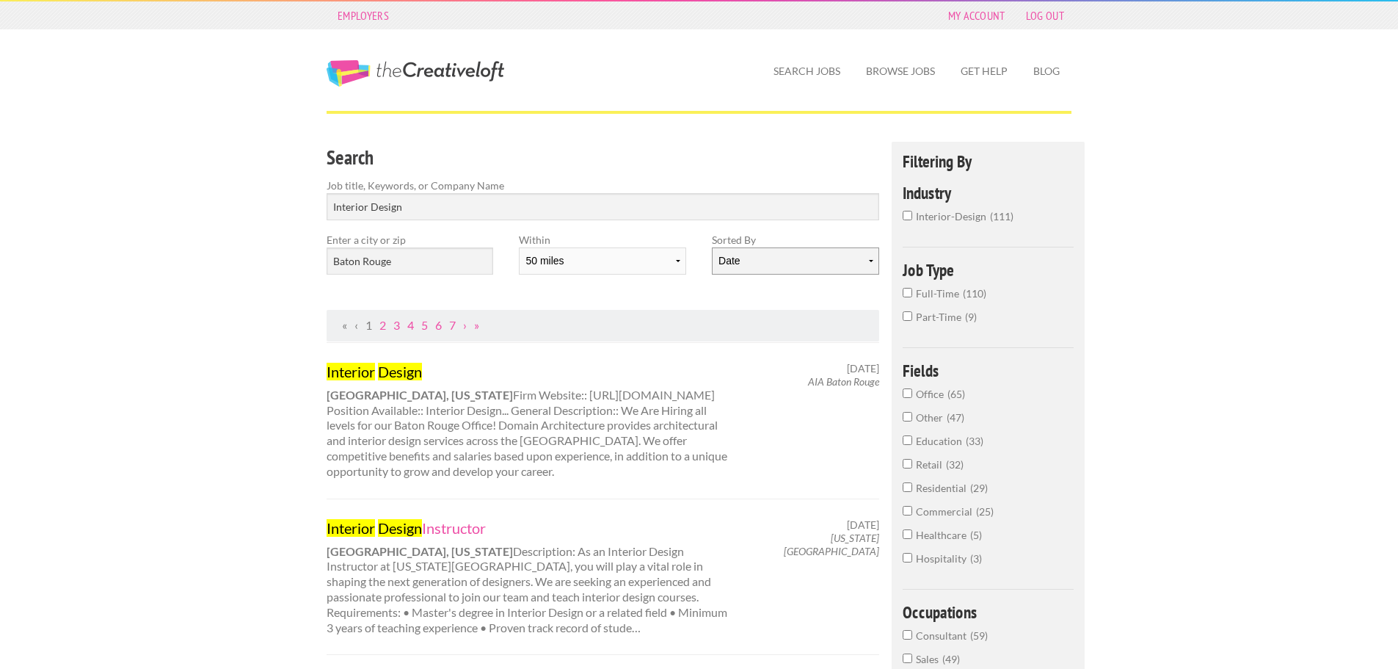
select select "jobs"
click at [712, 247] on select "Date Relevance" at bounding box center [795, 260] width 167 height 27
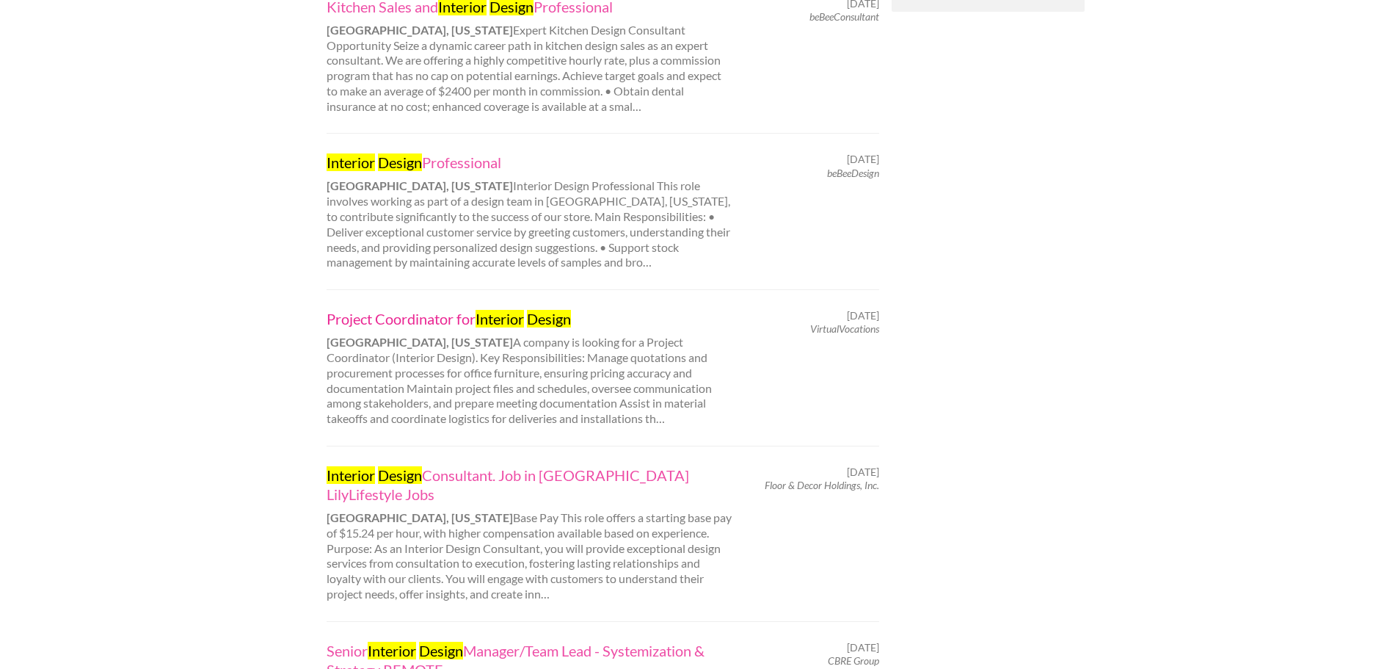
scroll to position [1027, 0]
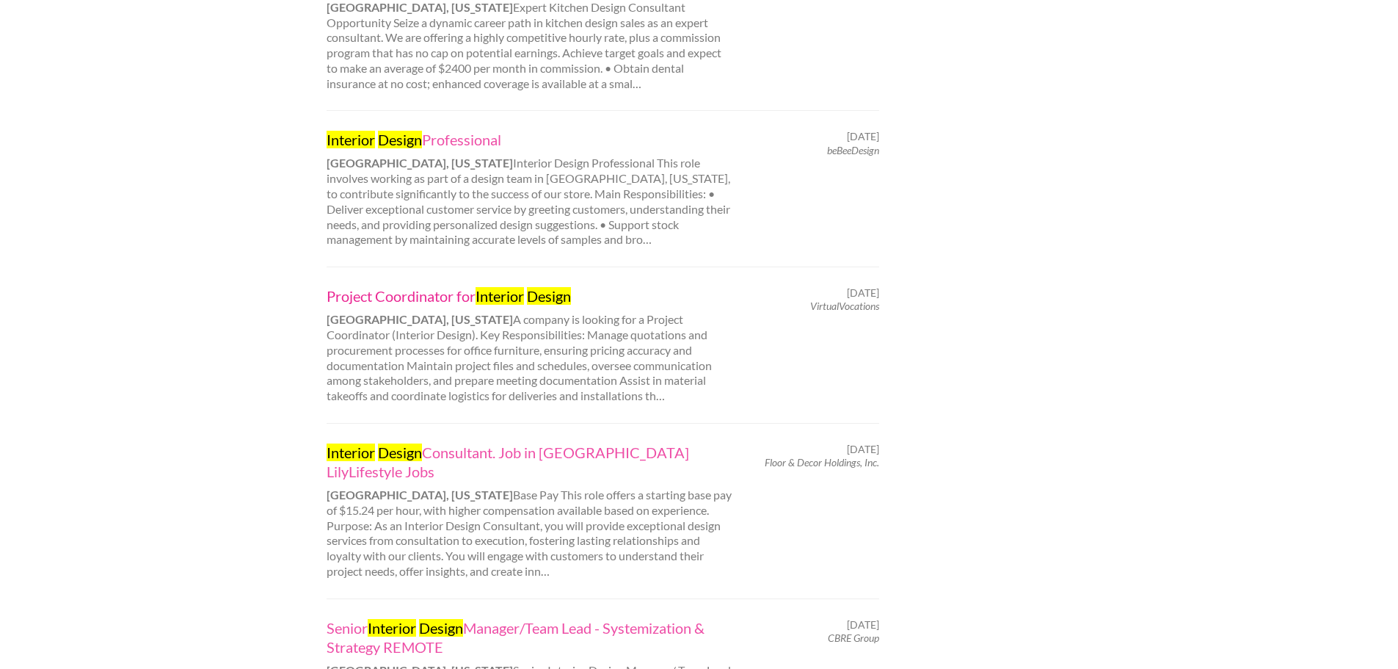
click at [413, 286] on link "Project Coordinator for Interior Design" at bounding box center [531, 295] width 408 height 19
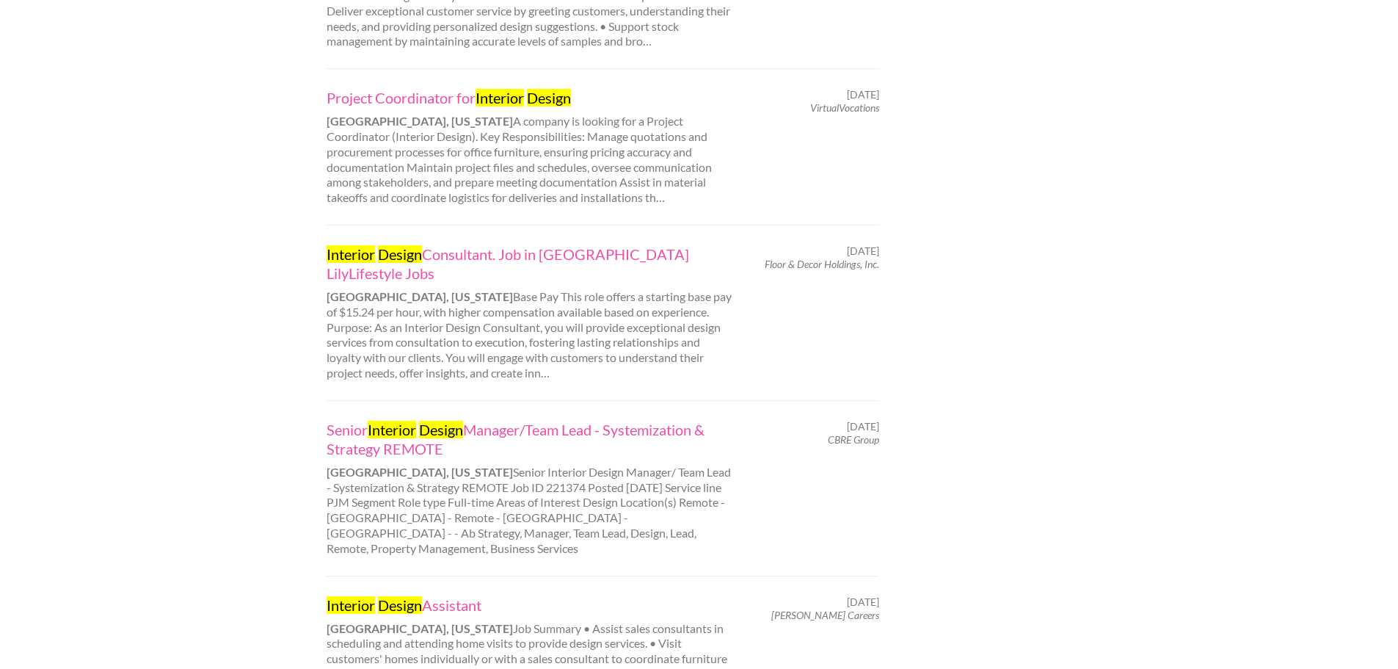
scroll to position [1248, 0]
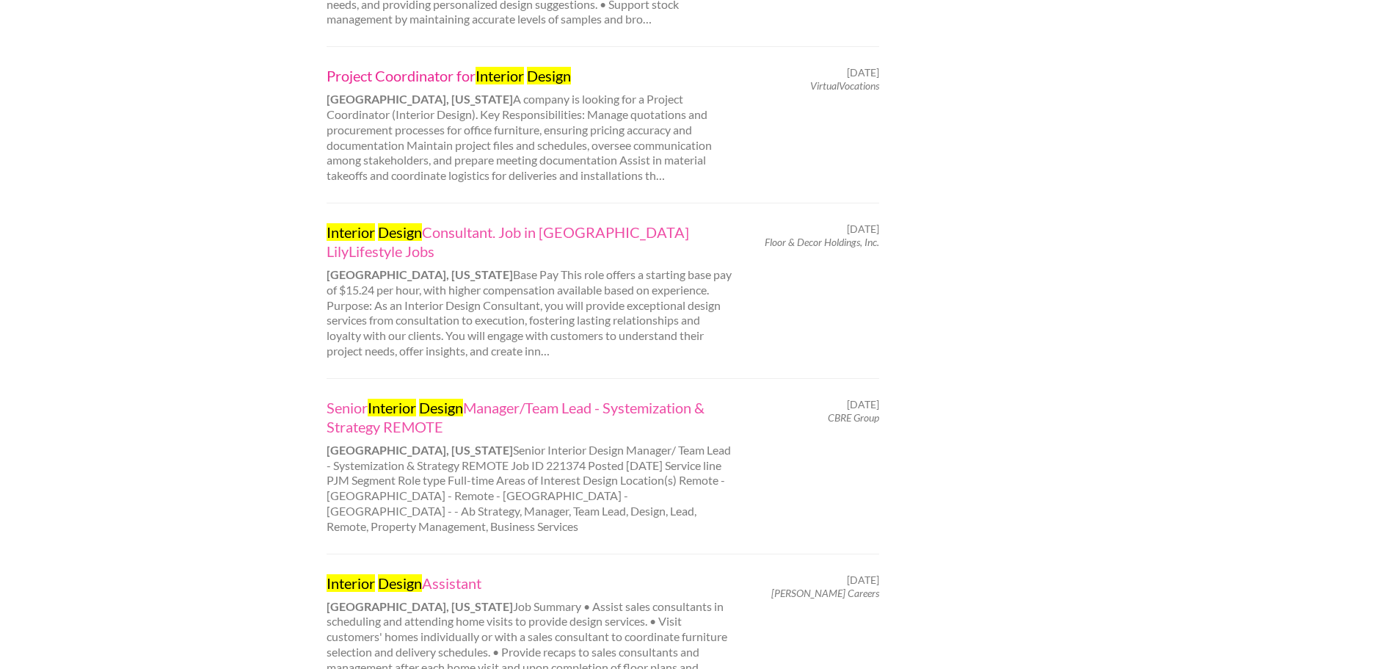
click at [376, 66] on link "Project Coordinator for Interior Design" at bounding box center [531, 75] width 408 height 19
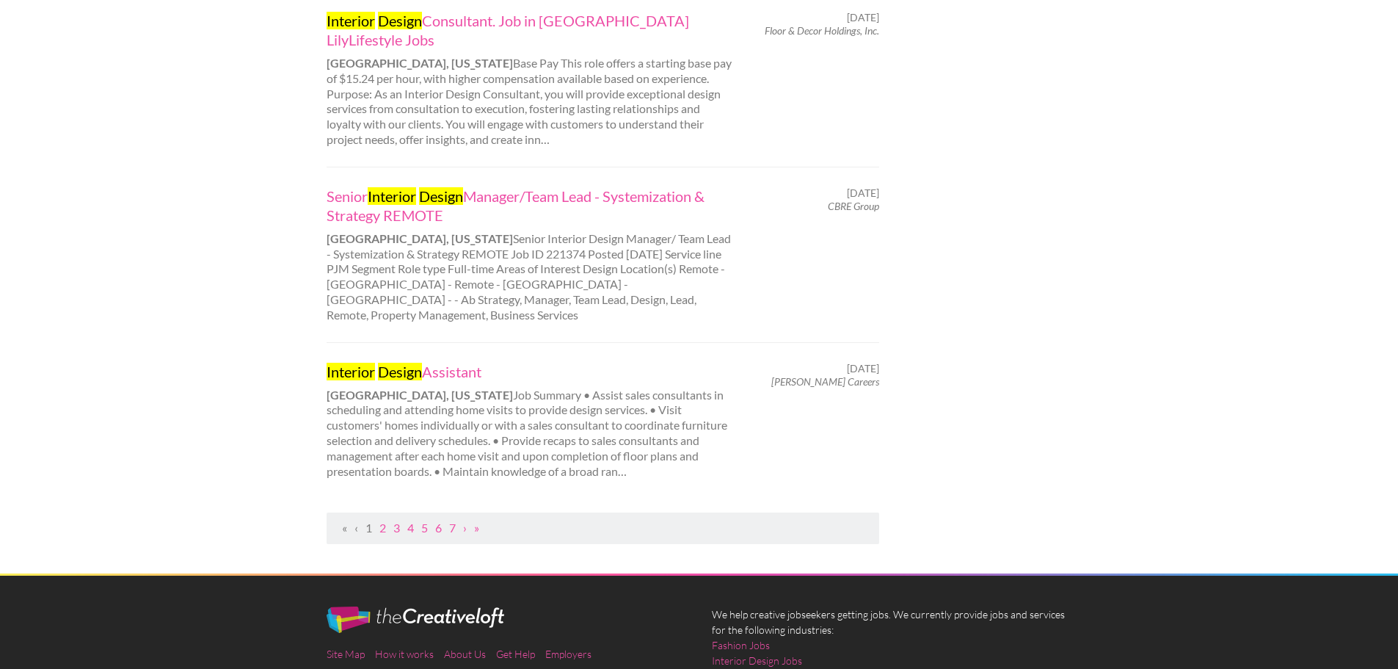
scroll to position [1468, 0]
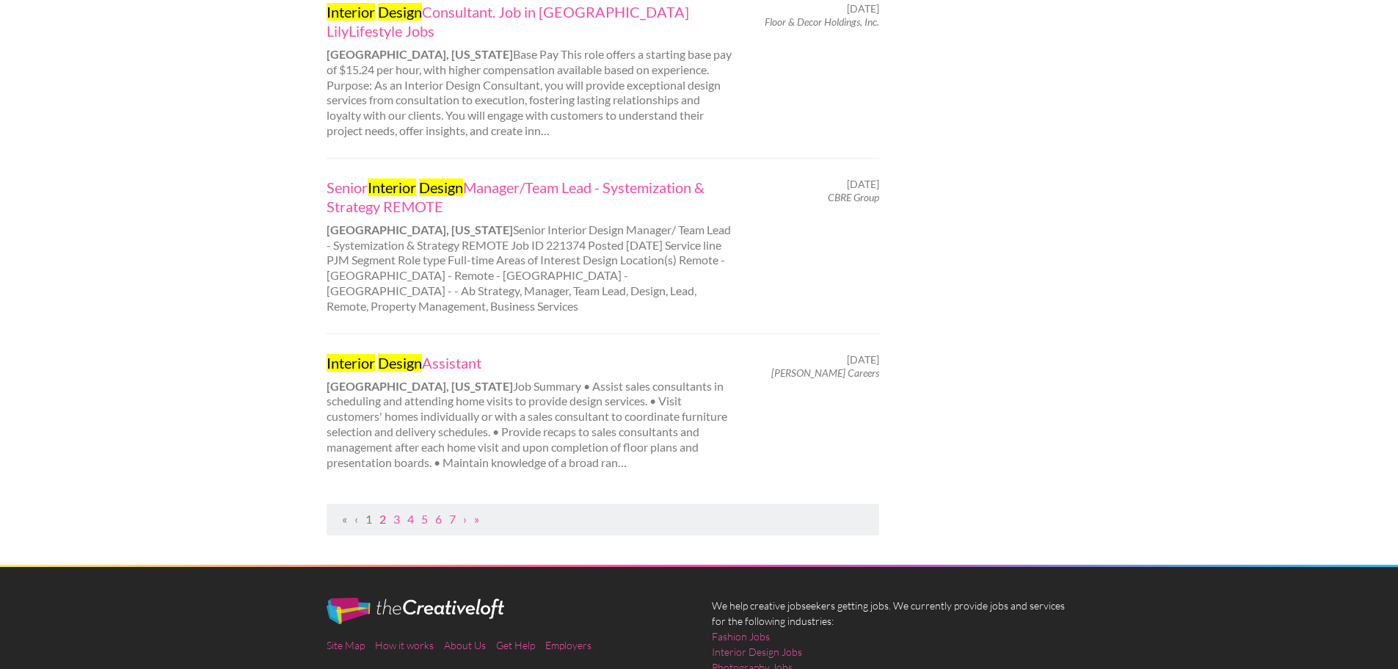
click at [382, 512] on link "2" at bounding box center [382, 519] width 7 height 14
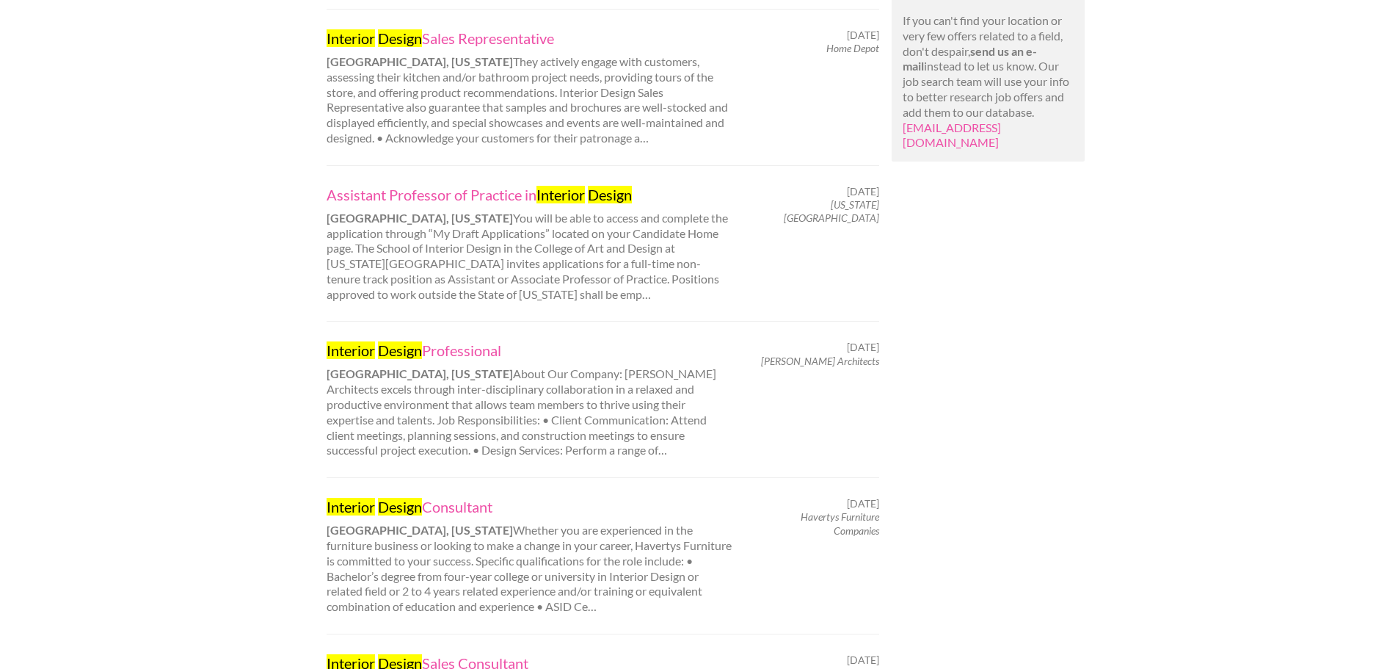
scroll to position [881, 0]
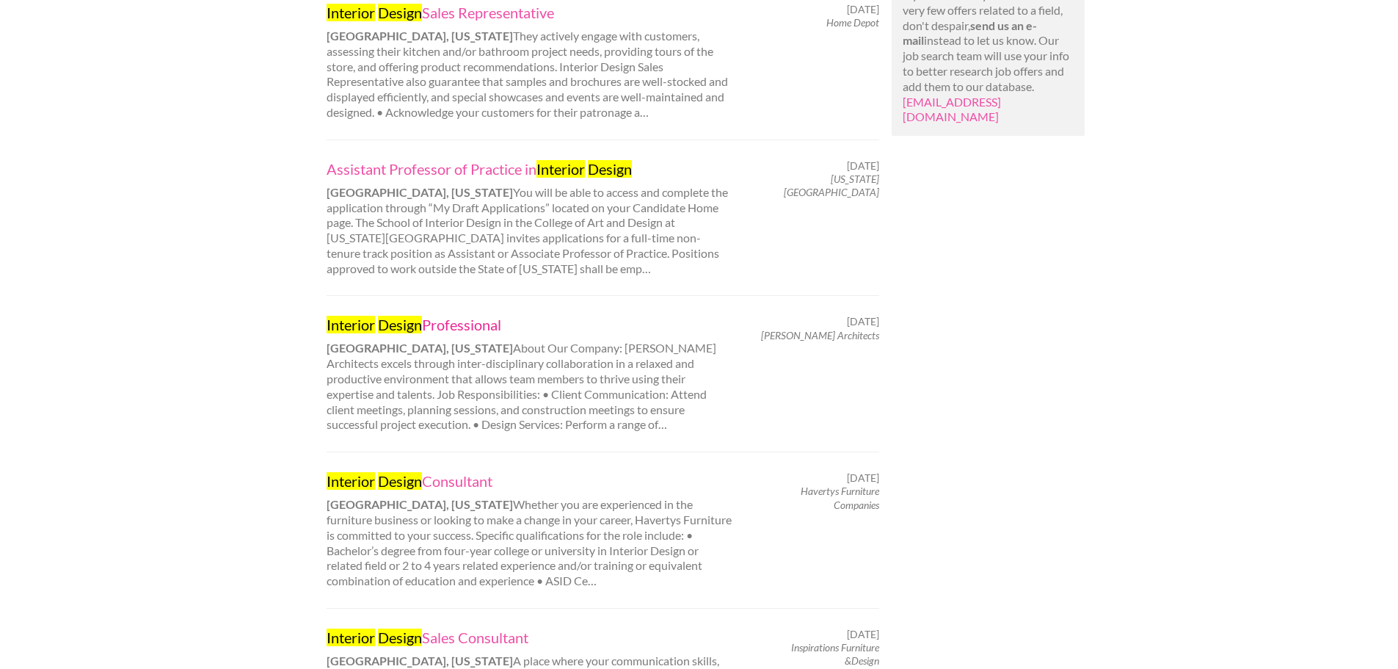
click at [366, 316] on mark "Interior" at bounding box center [351, 325] width 48 height 18
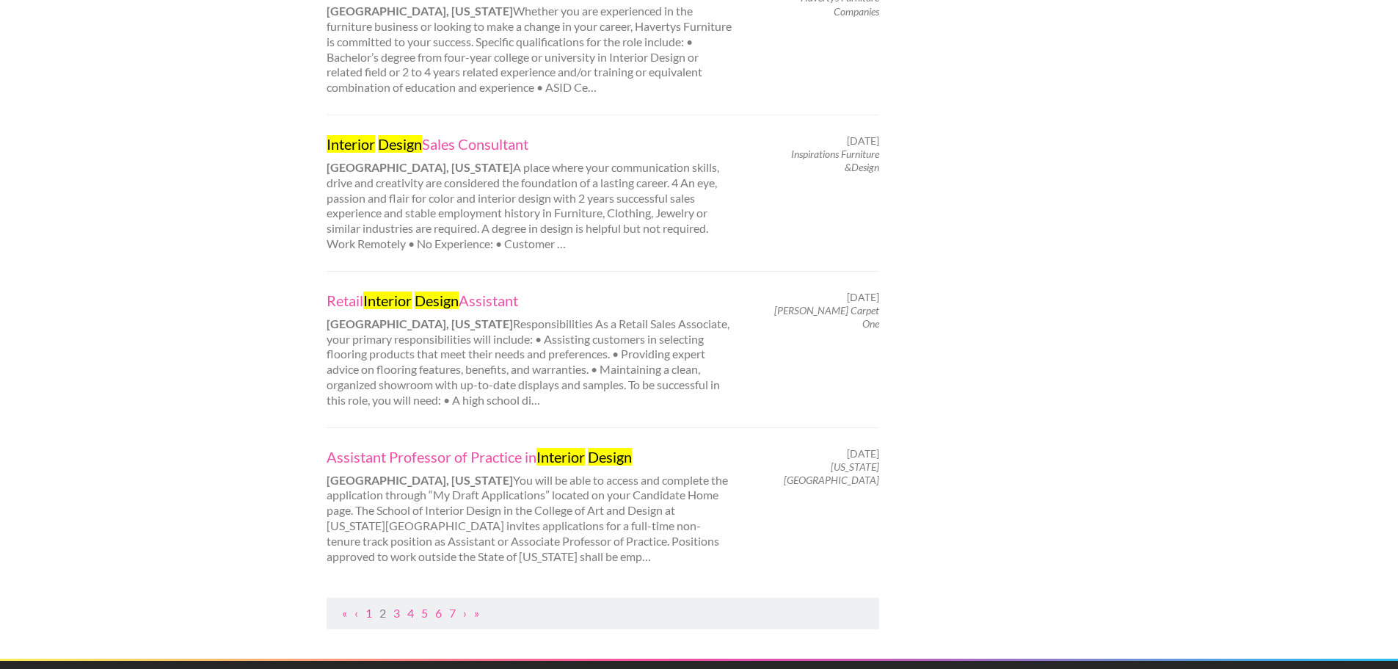
scroll to position [1394, 0]
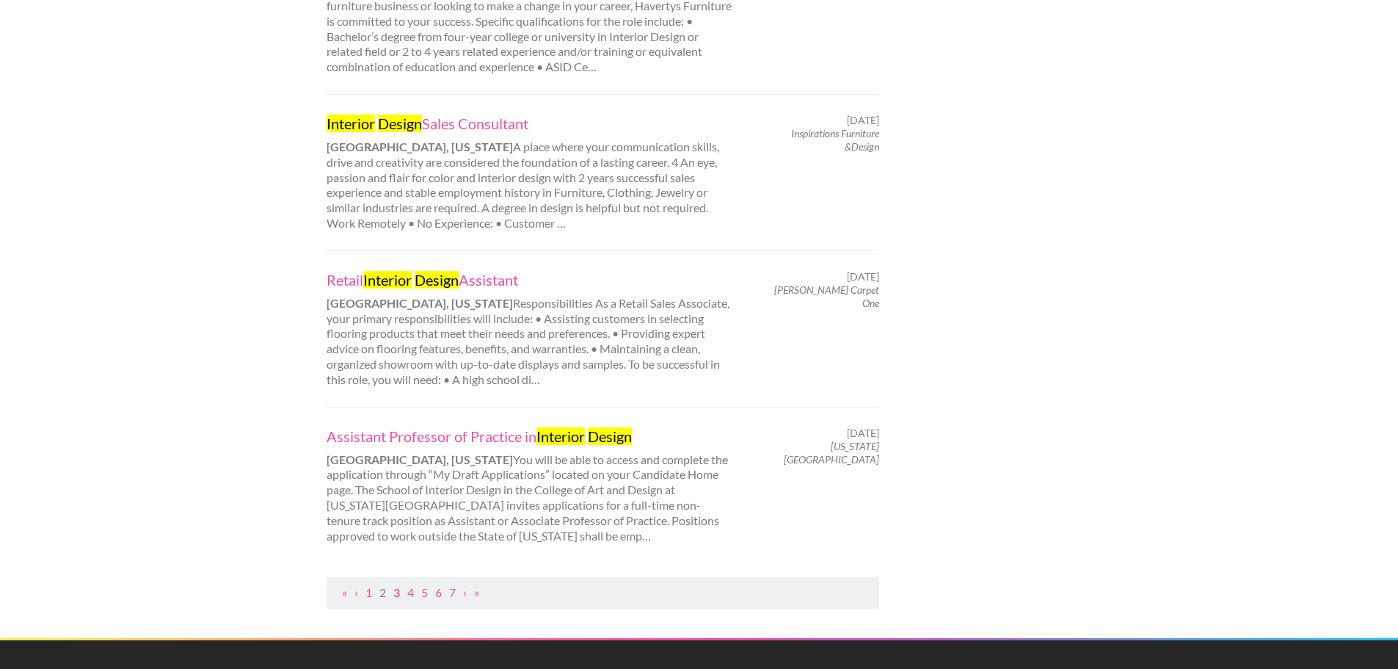
click at [395, 585] on link "3" at bounding box center [396, 592] width 7 height 14
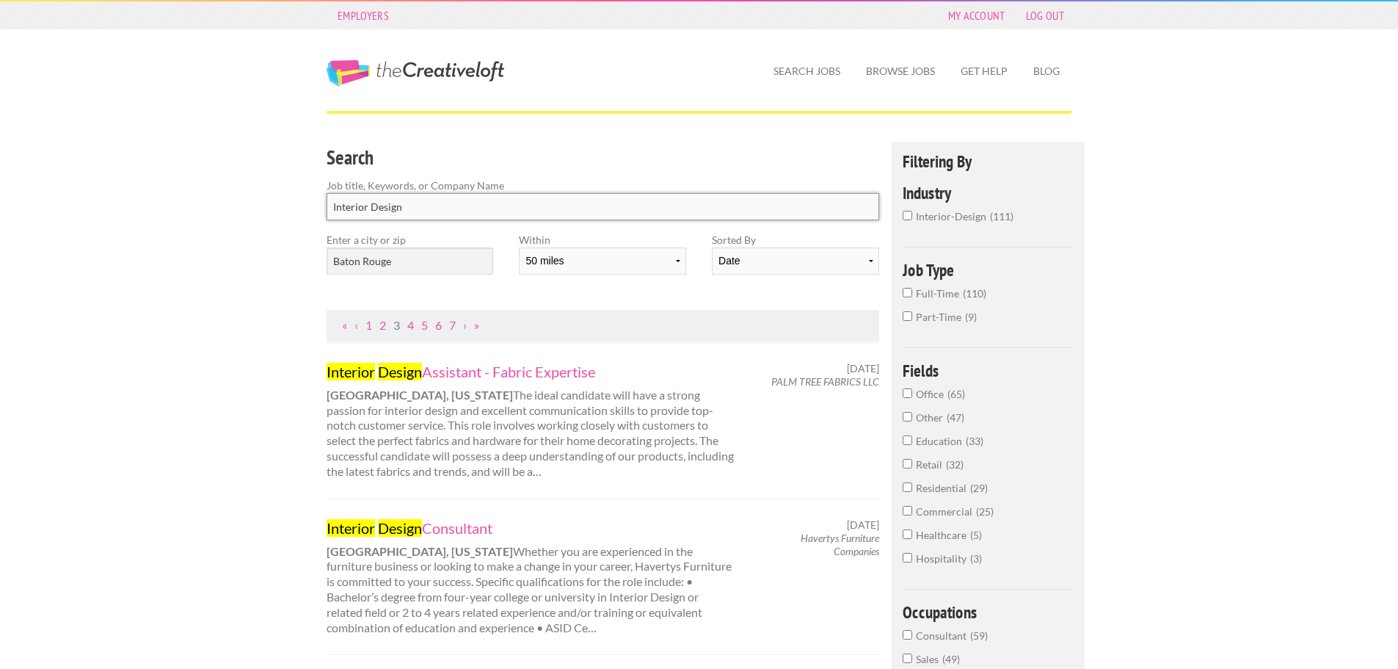
click at [464, 208] on input "Interior Design" at bounding box center [603, 206] width 553 height 27
drag, startPoint x: 464, startPoint y: 208, endPoint x: 263, endPoint y: 223, distance: 201.7
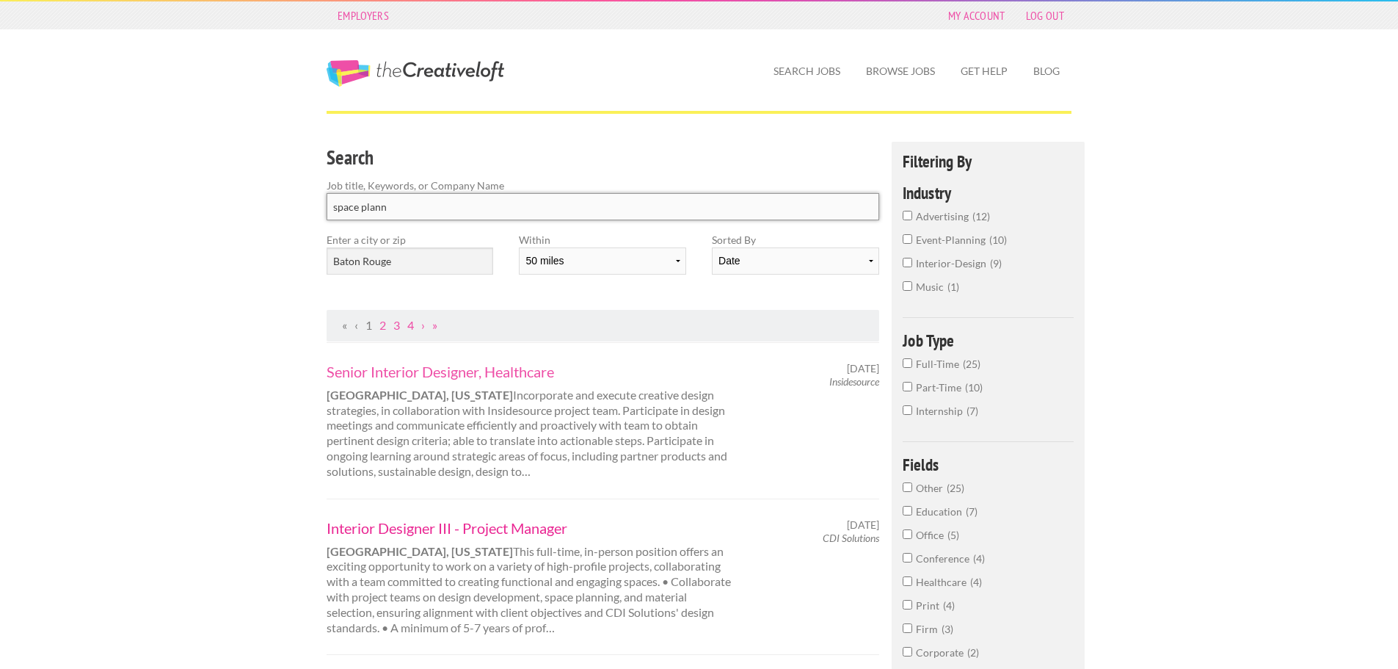
type input "space plann"
click at [410, 531] on link "Interior Designer III - Project Manager" at bounding box center [531, 527] width 408 height 19
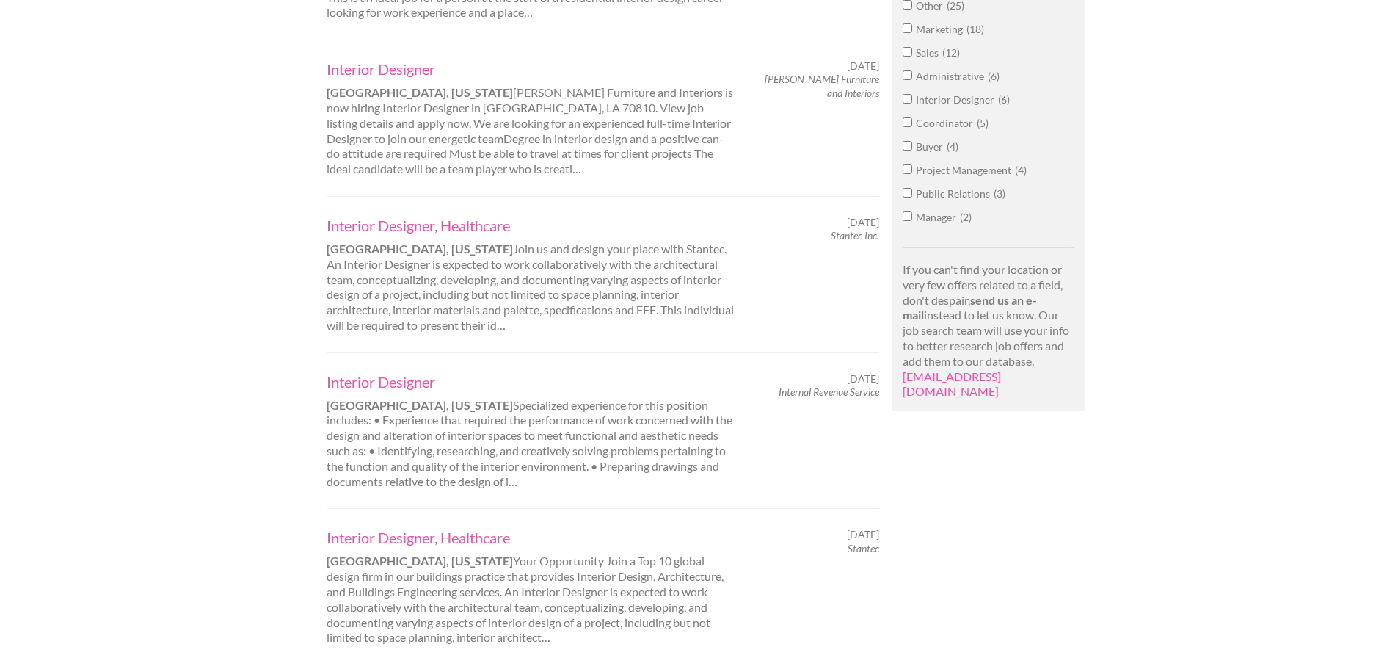
scroll to position [881, 0]
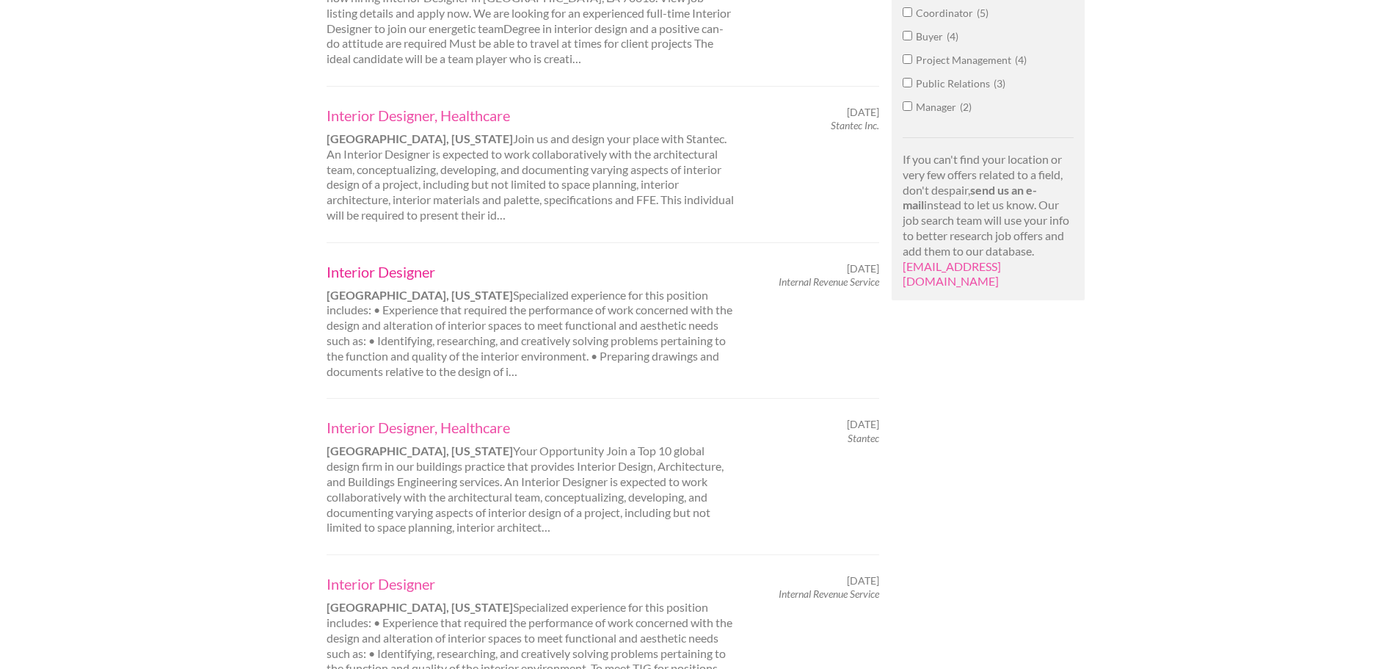
click at [376, 273] on link "Interior Designer" at bounding box center [531, 271] width 408 height 19
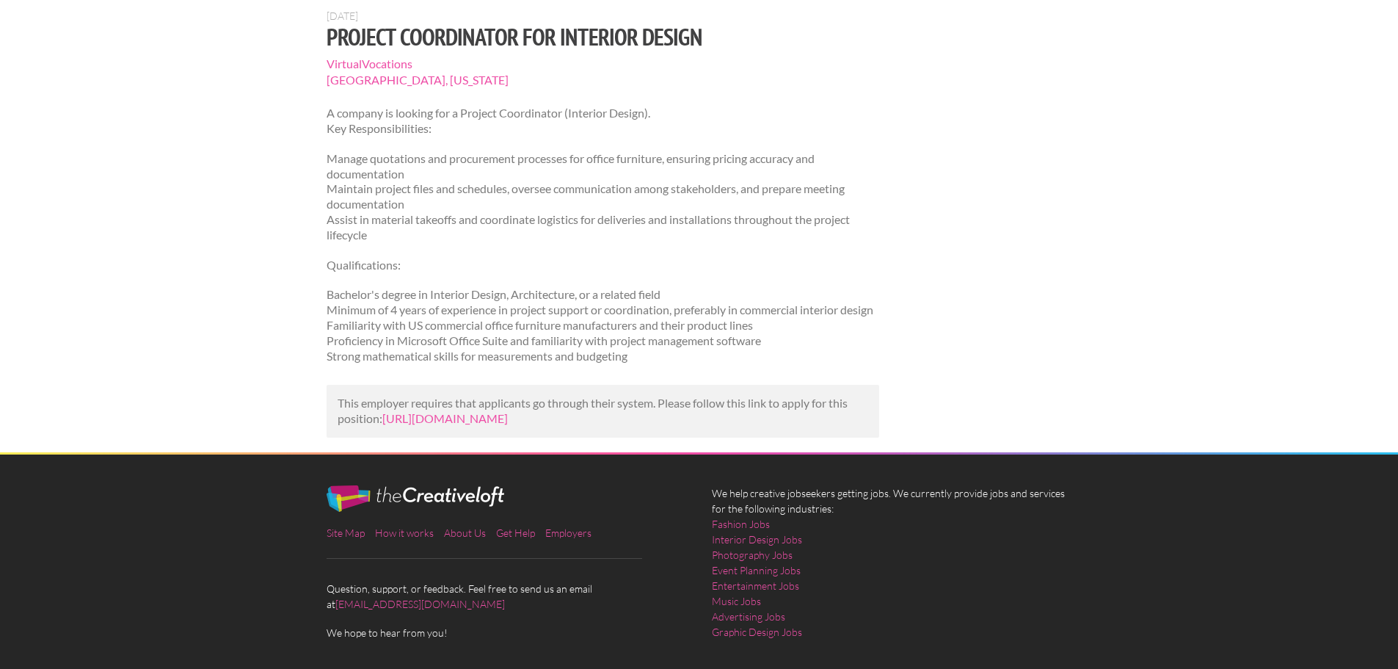
scroll to position [147, 0]
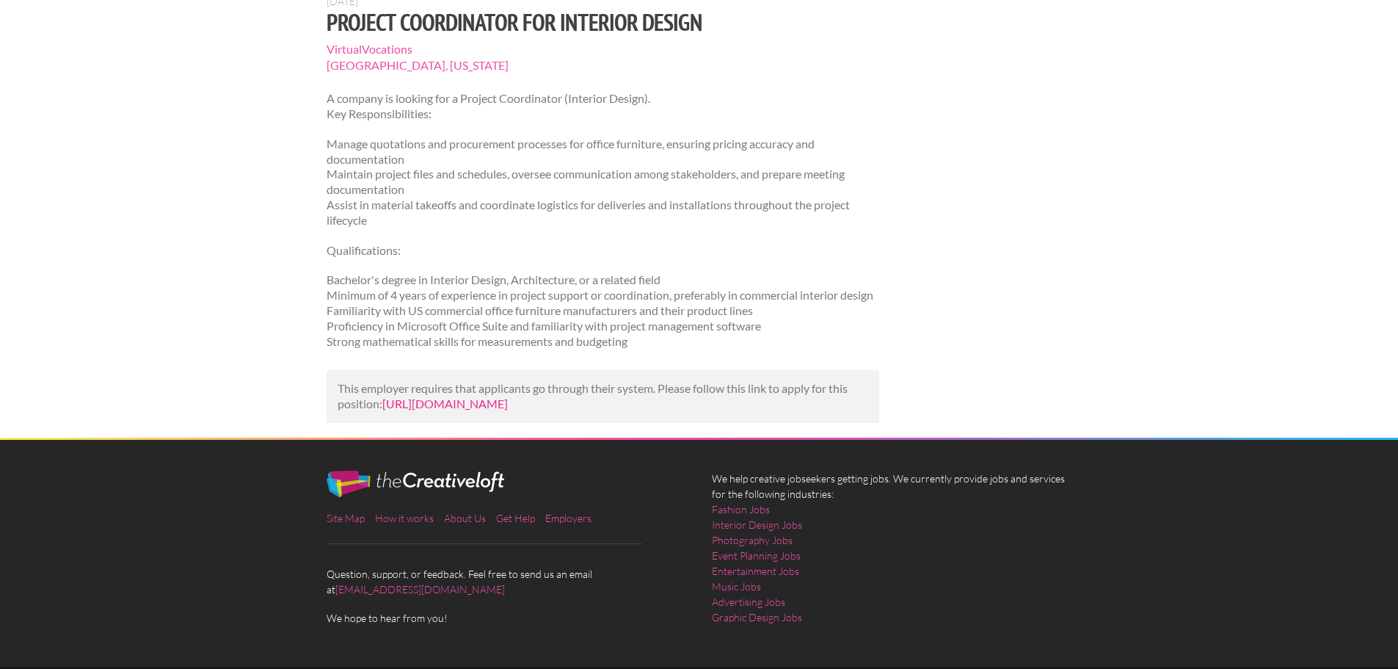
click at [399, 410] on link "[URL][DOMAIN_NAME]" at bounding box center [444, 403] width 125 height 14
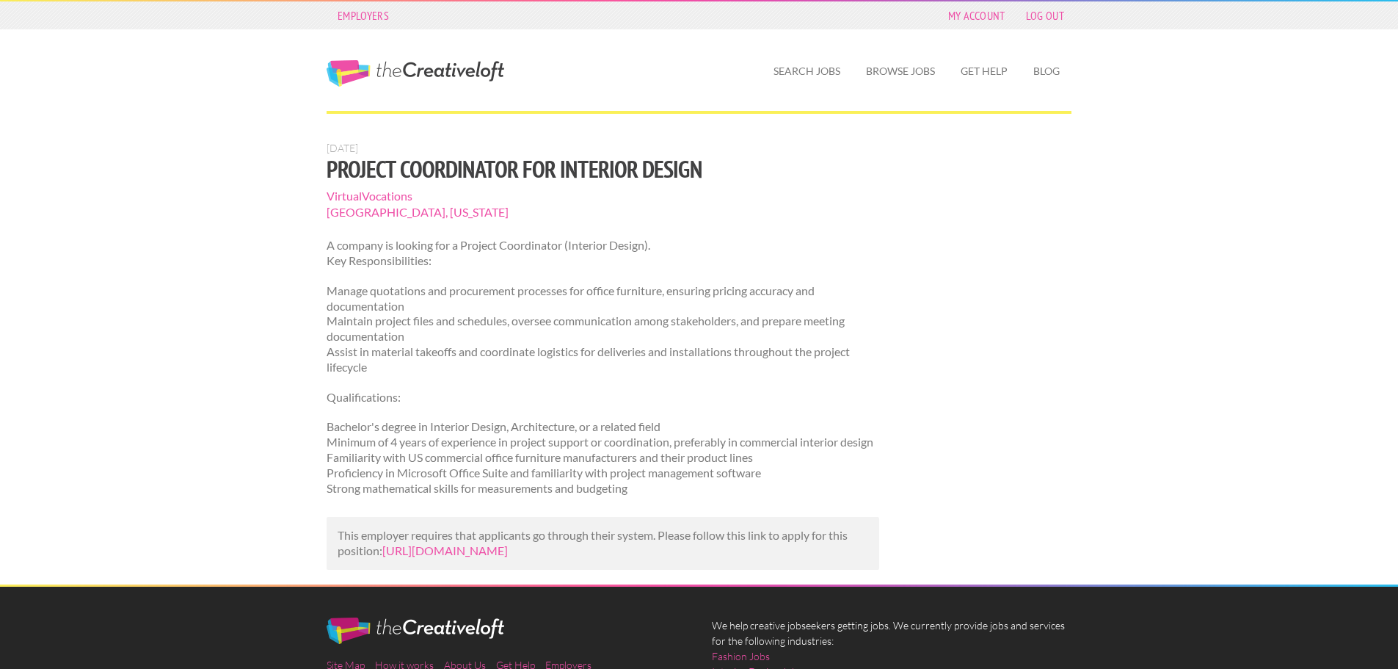
click at [354, 194] on span "VirtualVocations" at bounding box center [603, 196] width 553 height 16
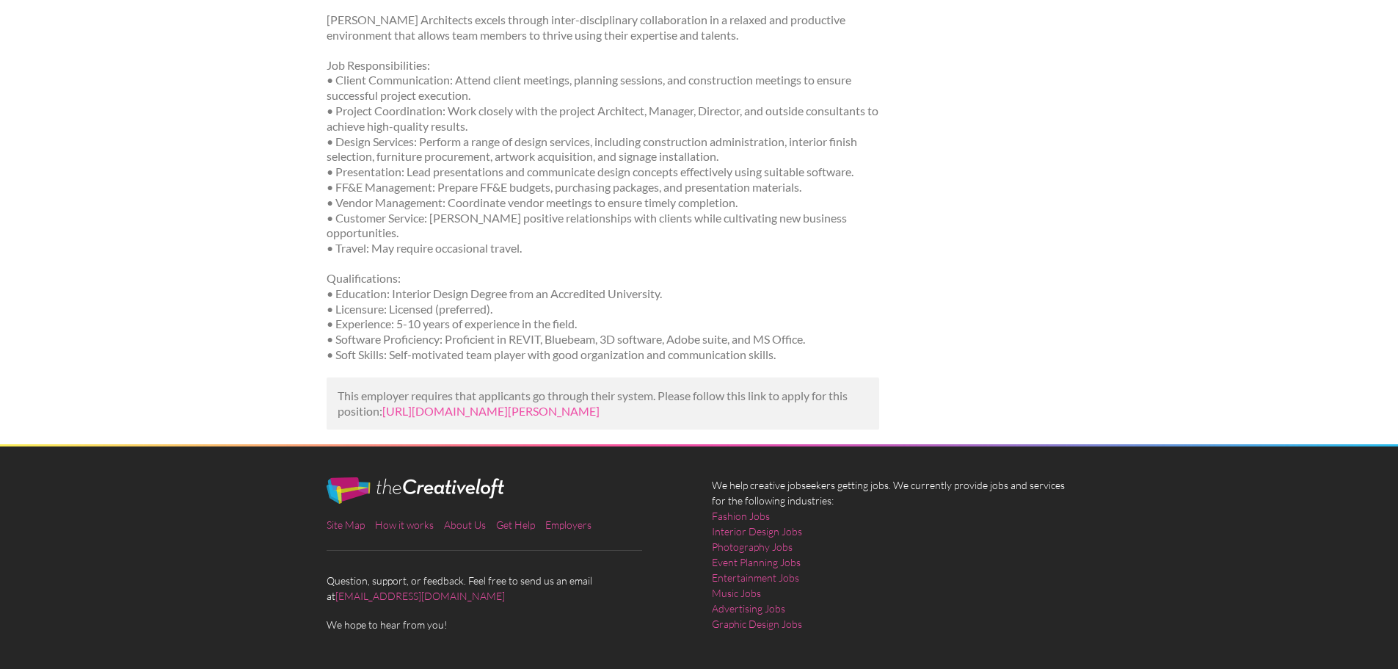
scroll to position [299, 0]
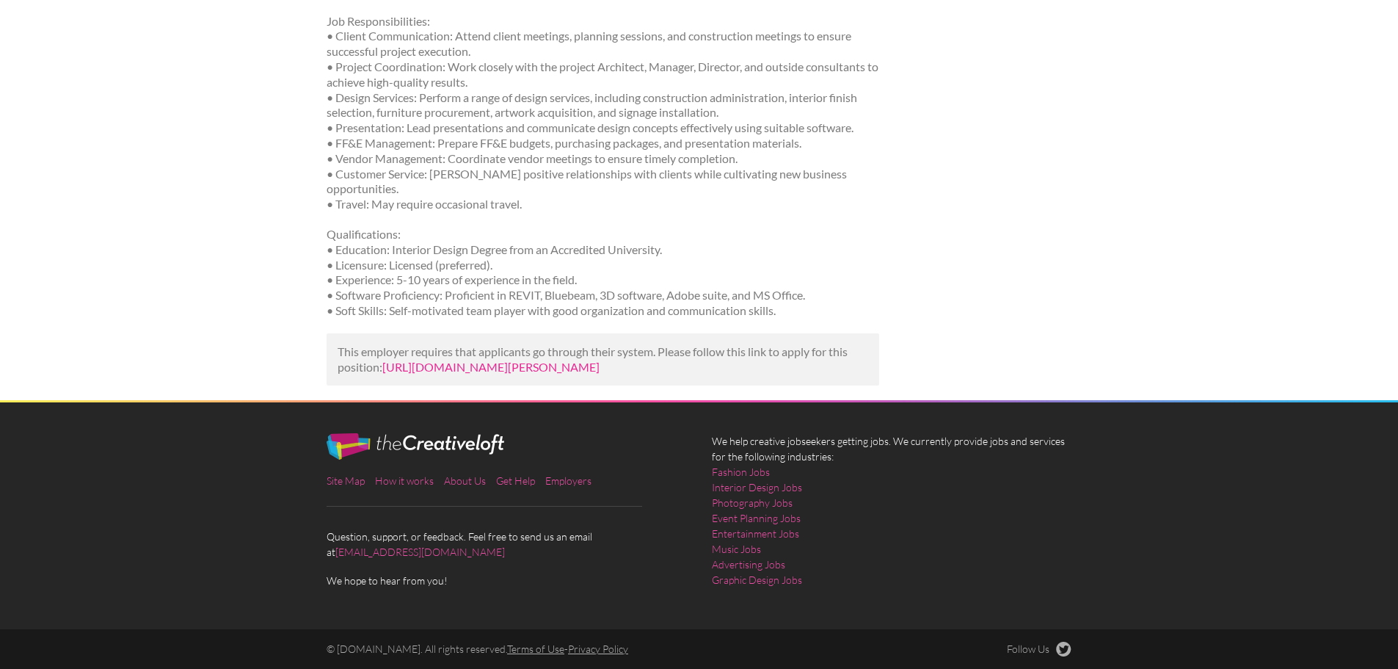
click at [435, 360] on link "[URL][DOMAIN_NAME][PERSON_NAME]" at bounding box center [490, 367] width 217 height 14
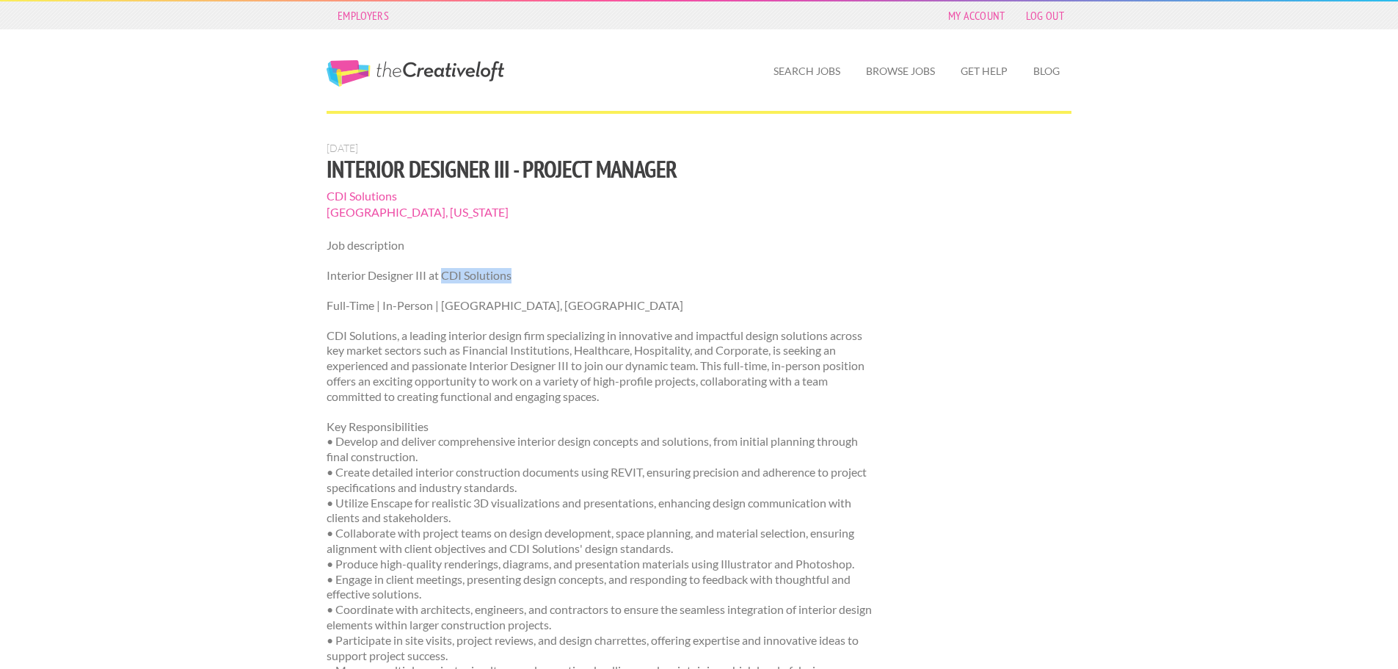
drag, startPoint x: 481, startPoint y: 279, endPoint x: 443, endPoint y: 280, distance: 38.9
click at [443, 280] on p "Interior Designer III at CDI Solutions" at bounding box center [603, 275] width 553 height 15
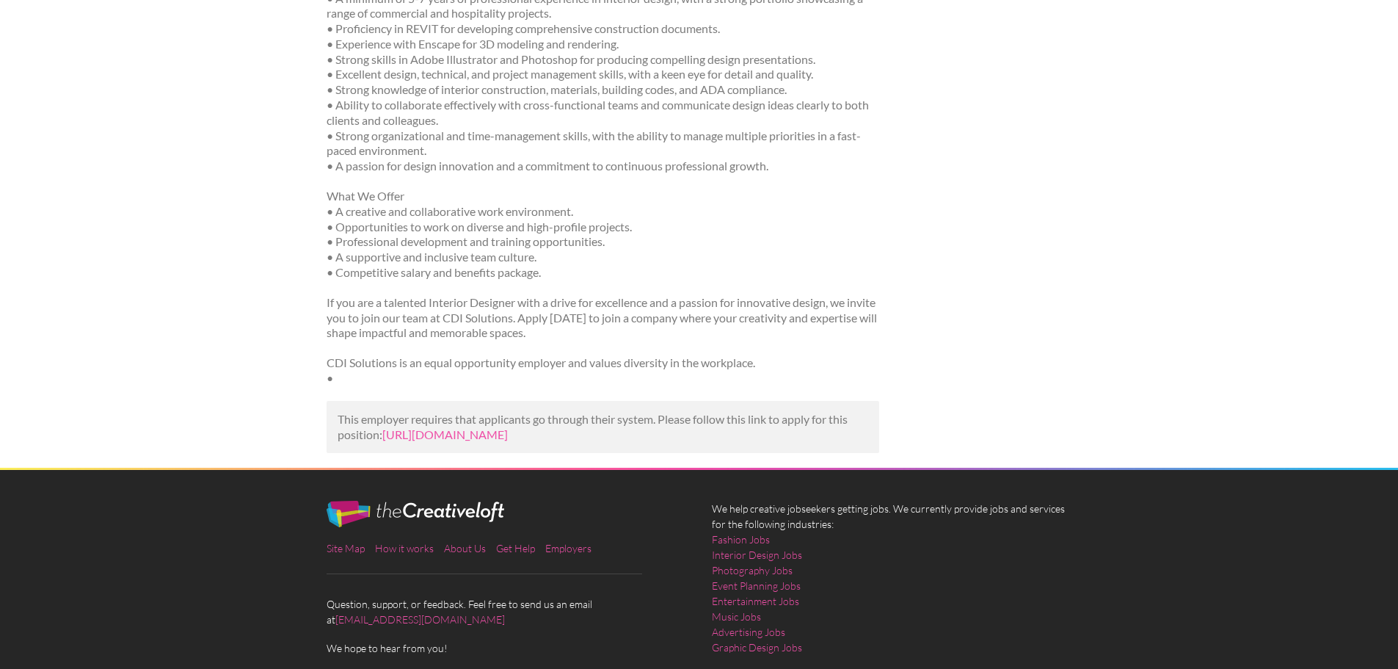
scroll to position [807, 0]
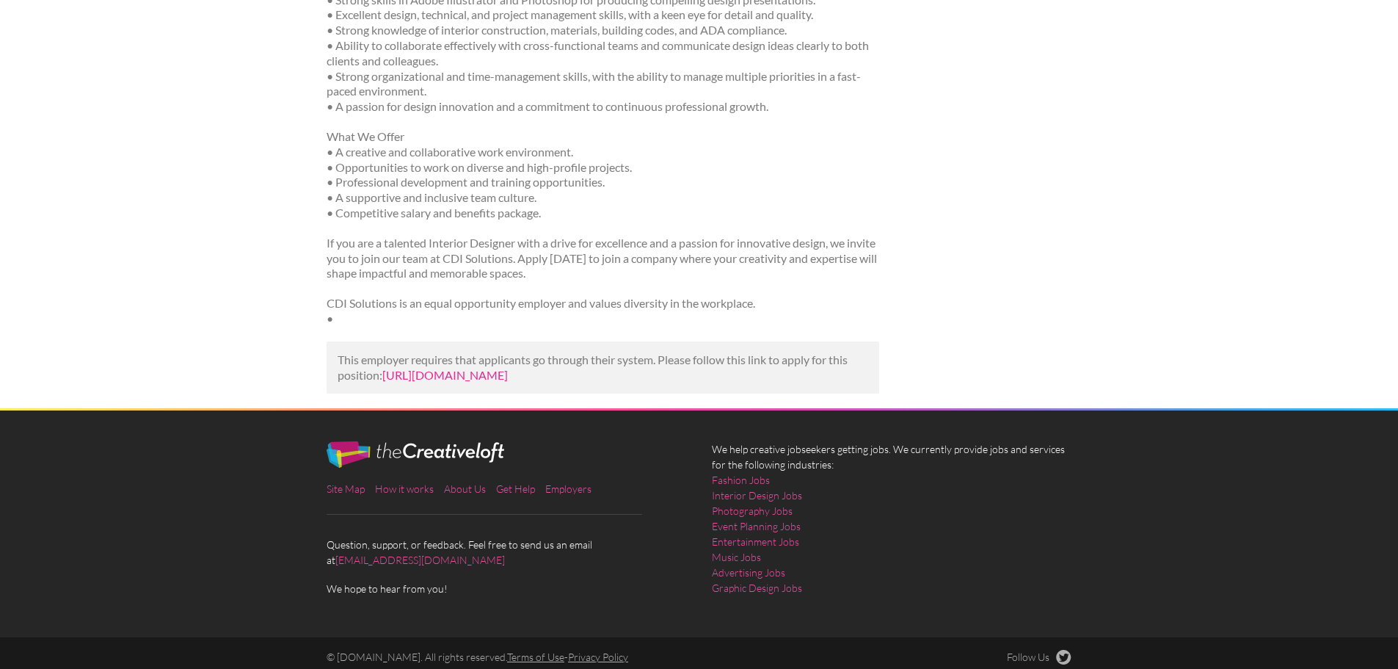
click at [467, 371] on link "https://www.linkedin.com/jobs/view/interior-designer-iii-project-manager-at-cdi…" at bounding box center [444, 375] width 125 height 14
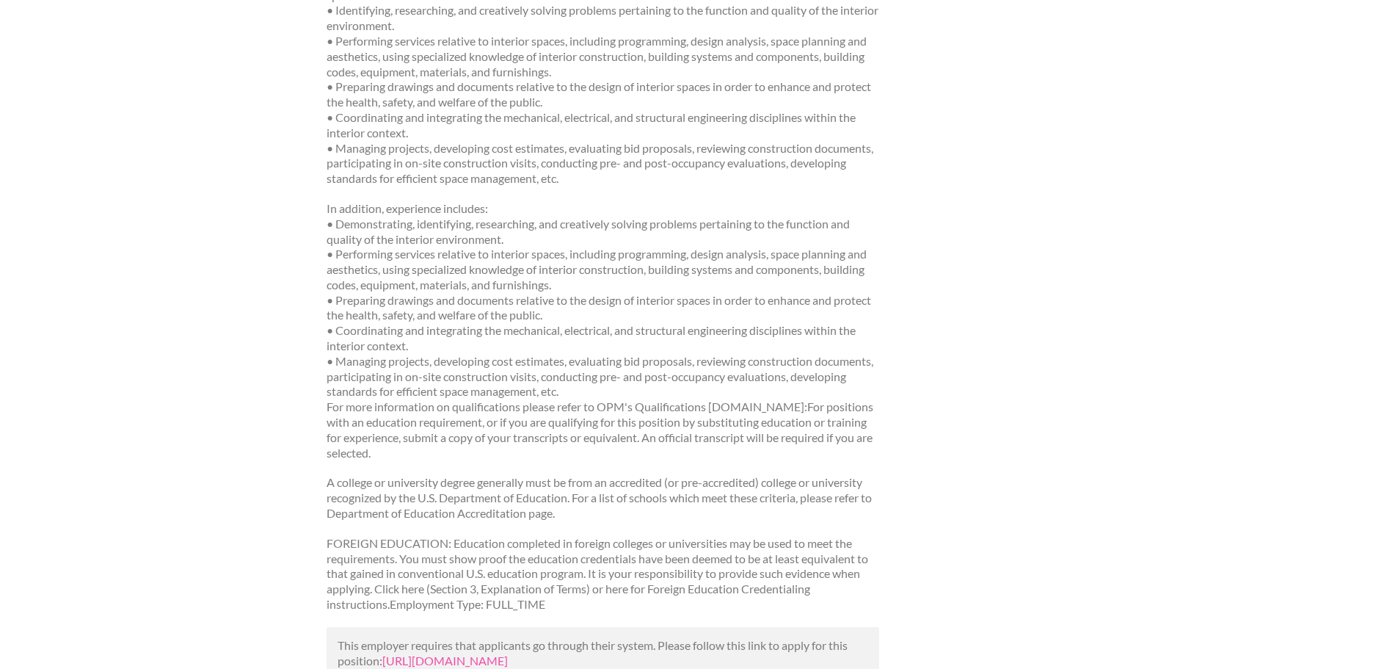
scroll to position [801, 0]
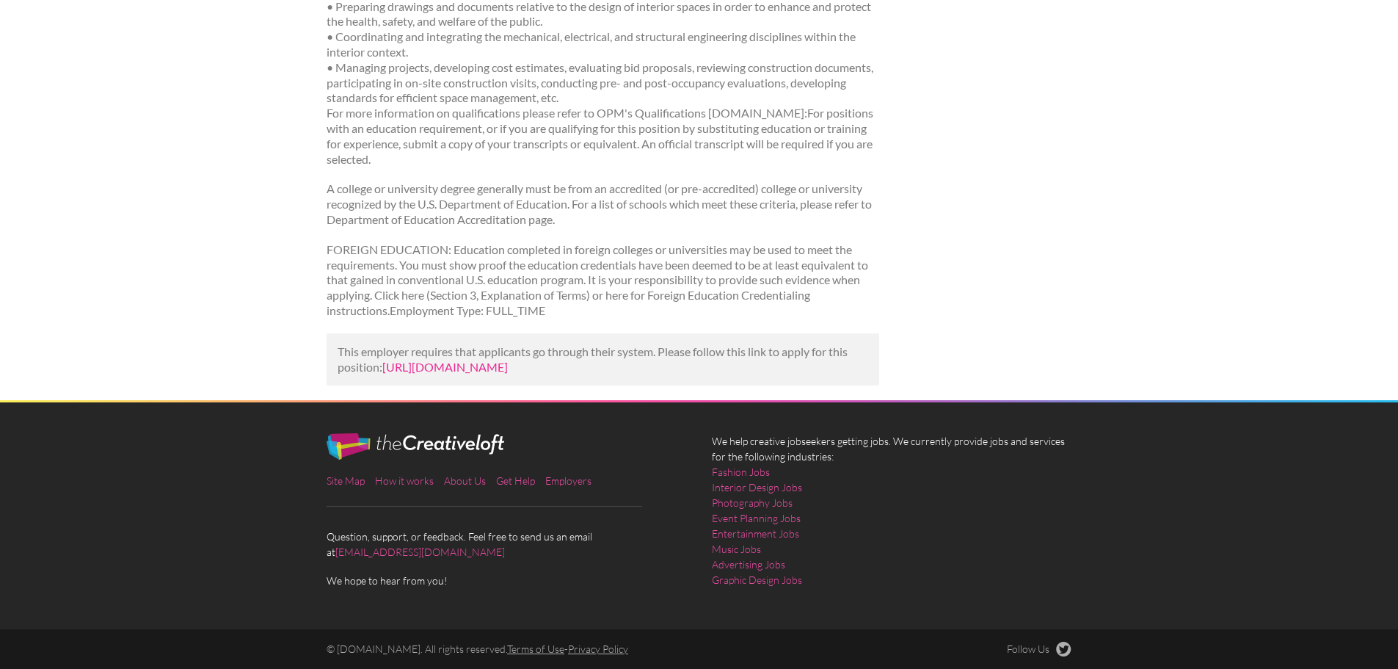
click at [428, 360] on link "[URL][DOMAIN_NAME]" at bounding box center [444, 367] width 125 height 14
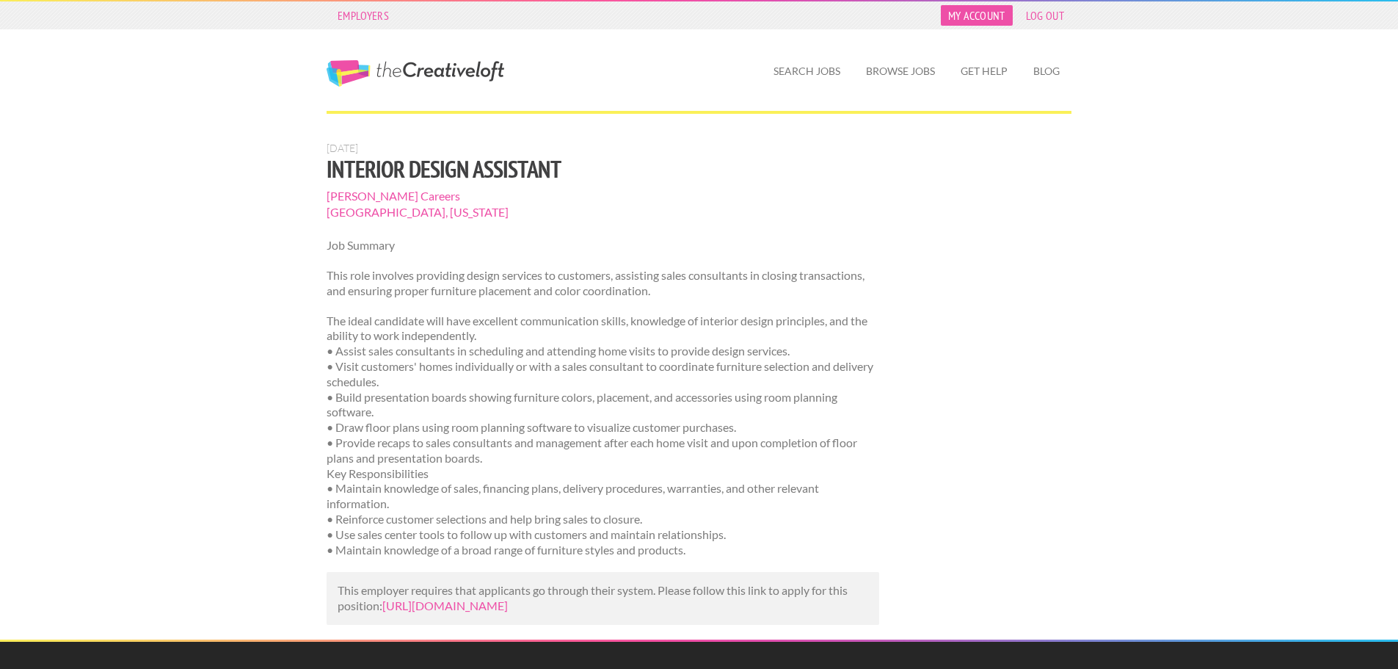
click at [978, 18] on link "My Account" at bounding box center [977, 15] width 72 height 21
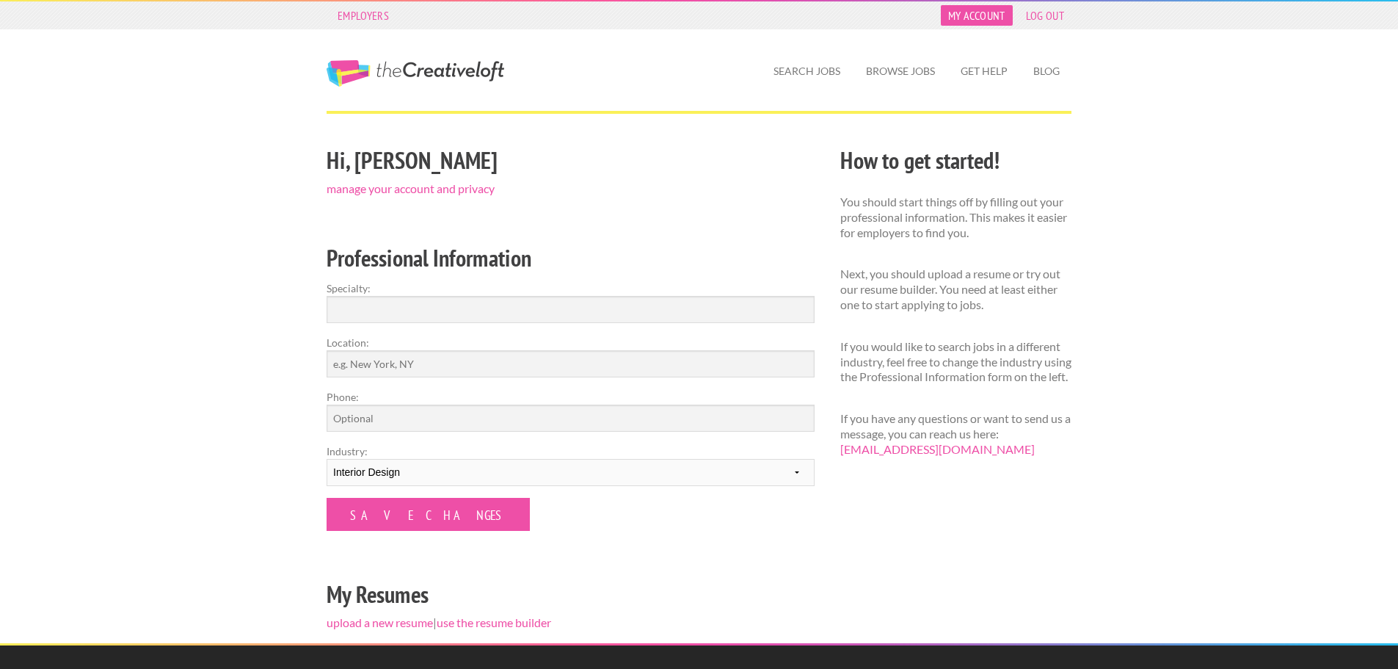
click at [987, 18] on link "My Account" at bounding box center [977, 15] width 72 height 21
click at [382, 189] on link "manage your account and privacy" at bounding box center [411, 188] width 168 height 14
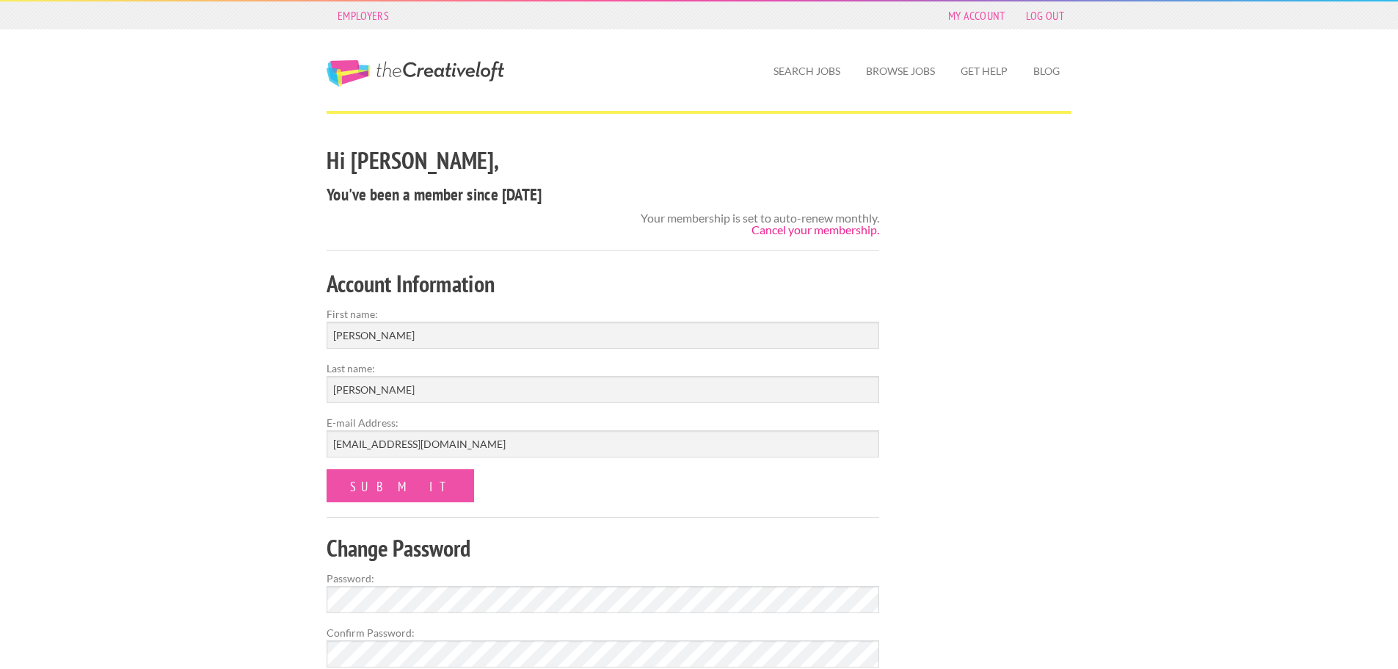
click at [828, 228] on link "Cancel your membership." at bounding box center [816, 229] width 128 height 14
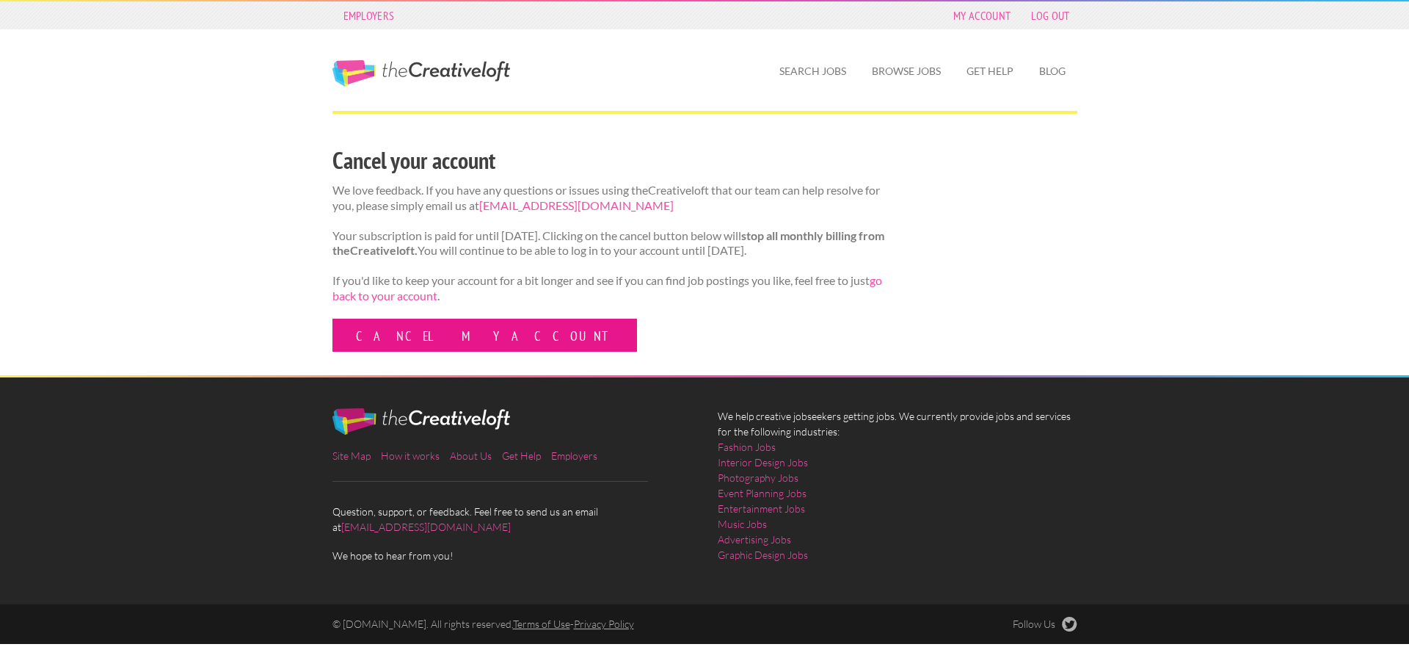
click at [437, 341] on link "Cancel my account" at bounding box center [484, 335] width 305 height 33
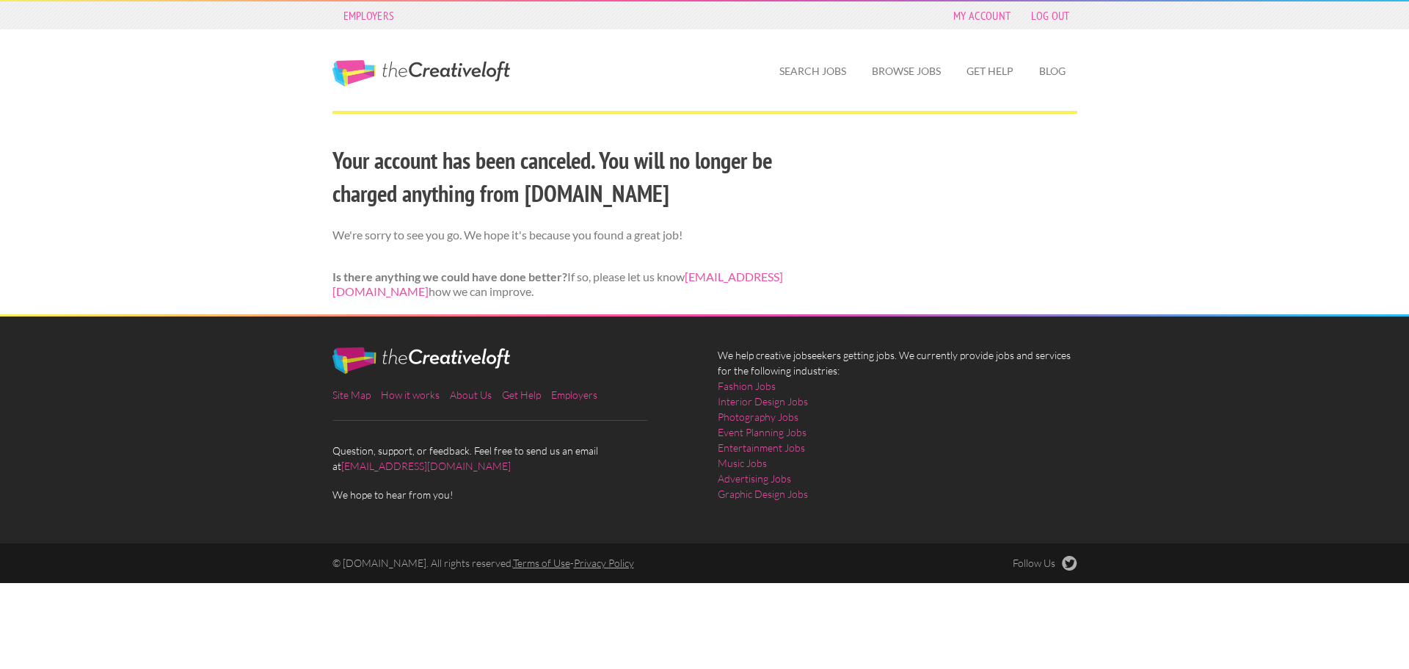
click at [159, 186] on div "Employers My Account Log Out The Creative Loft Search Jobs Browse Jobs Get Help…" at bounding box center [704, 334] width 1409 height 669
